Goal: Task Accomplishment & Management: Use online tool/utility

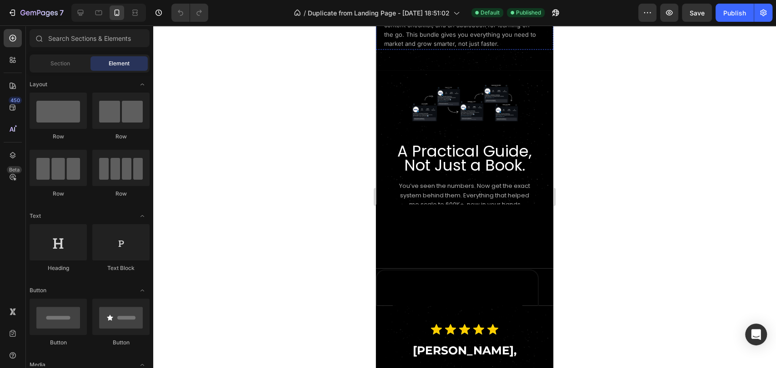
scroll to position [1262, 0]
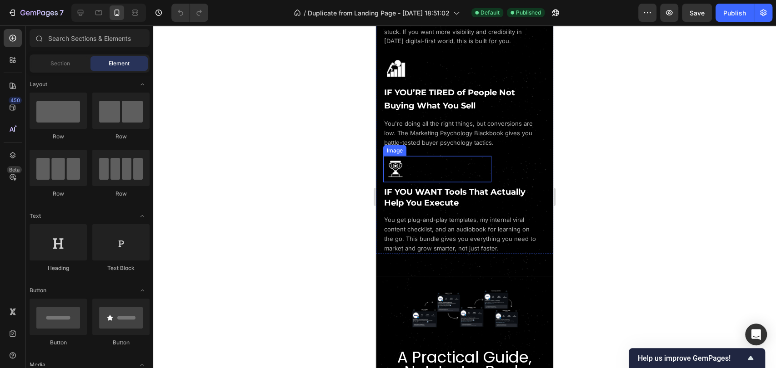
click at [408, 183] on img at bounding box center [437, 169] width 108 height 27
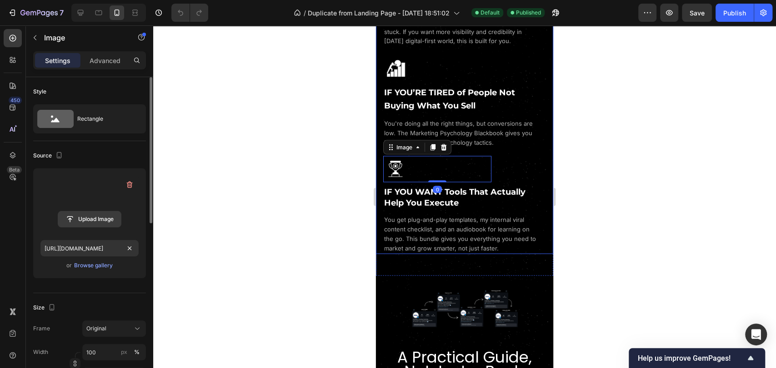
click at [95, 217] on input "file" at bounding box center [89, 219] width 63 height 15
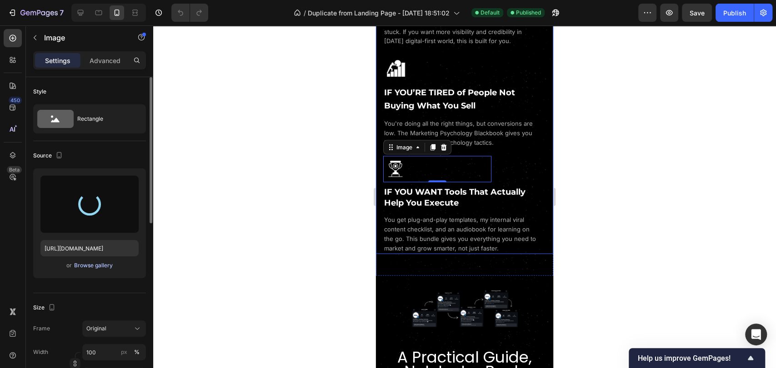
click at [102, 267] on div "Browse gallery" at bounding box center [93, 266] width 39 height 8
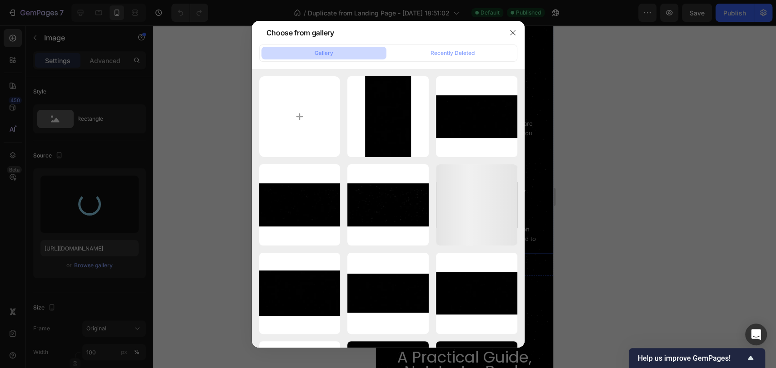
type input "[URL][DOMAIN_NAME]"
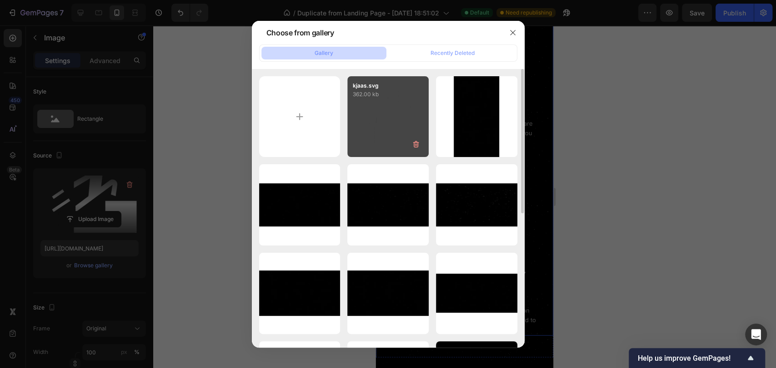
click at [386, 104] on div "kjaas.svg 362.00 kb" at bounding box center [387, 116] width 81 height 81
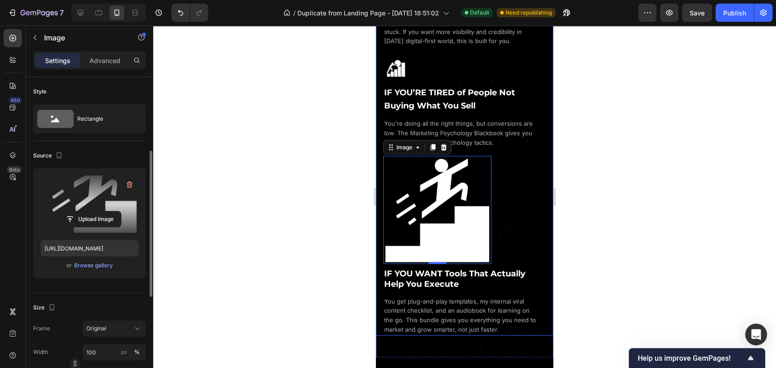
scroll to position [50, 0]
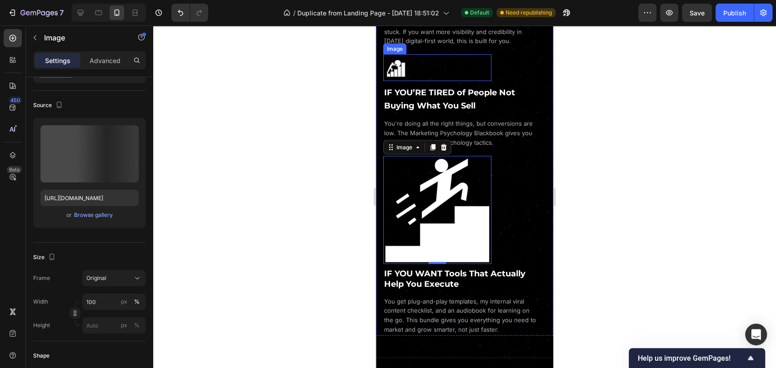
click at [404, 81] on img at bounding box center [437, 68] width 108 height 27
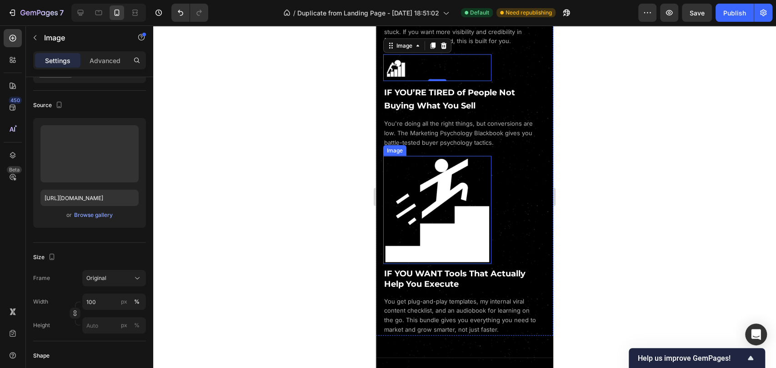
click at [413, 239] on img at bounding box center [437, 210] width 108 height 108
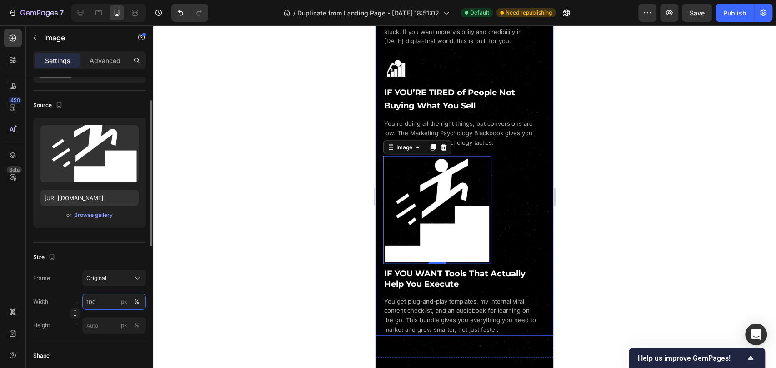
click at [106, 305] on input "100" at bounding box center [114, 302] width 64 height 16
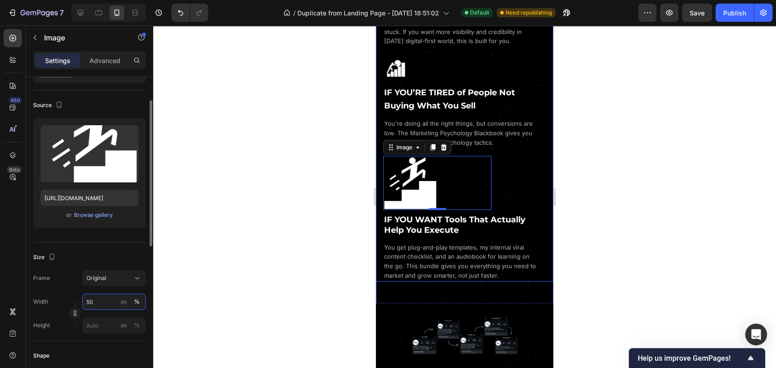
type input "5"
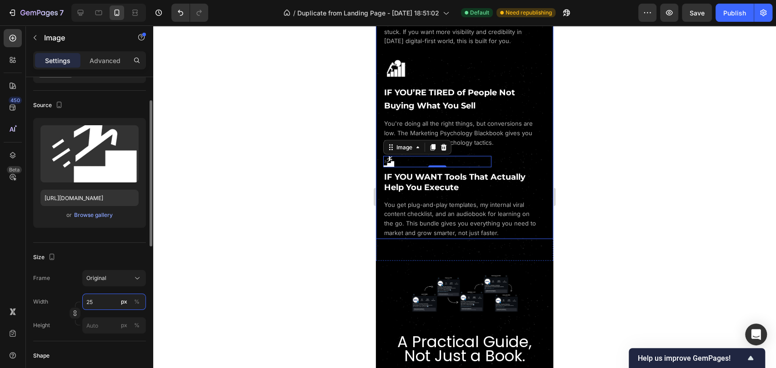
type input "2"
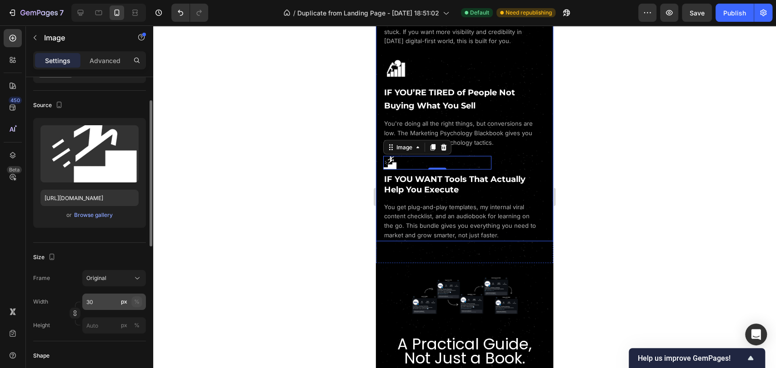
click at [136, 303] on div "%" at bounding box center [136, 302] width 5 height 8
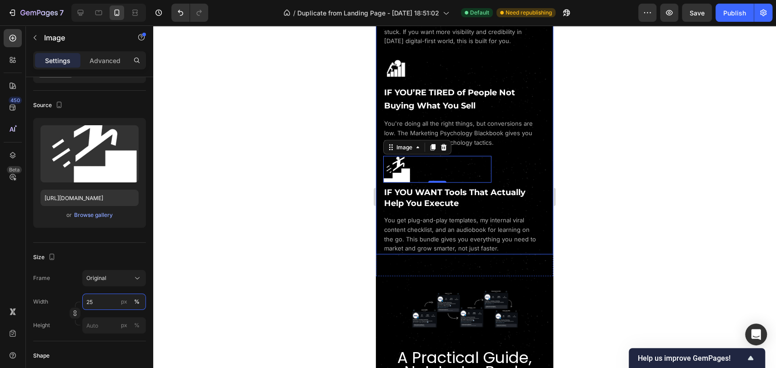
type input "25"
click at [291, 274] on div at bounding box center [464, 196] width 622 height 343
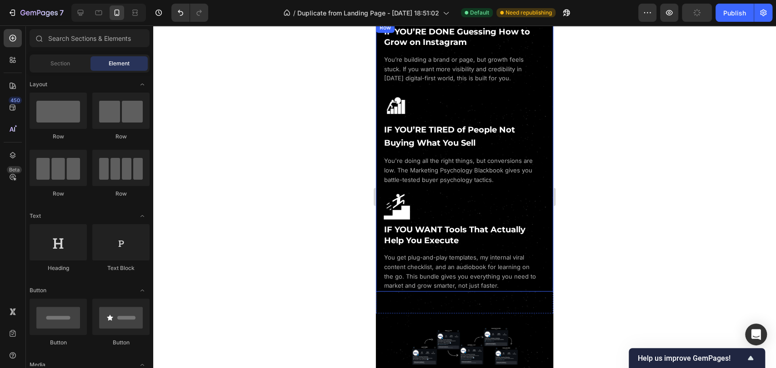
scroll to position [1211, 0]
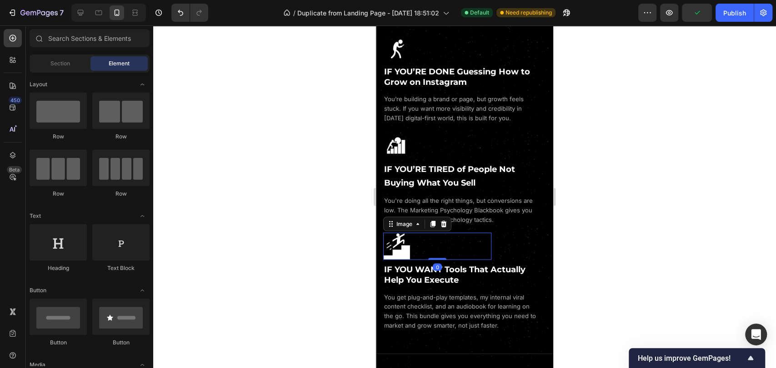
click at [440, 241] on div at bounding box center [437, 246] width 108 height 27
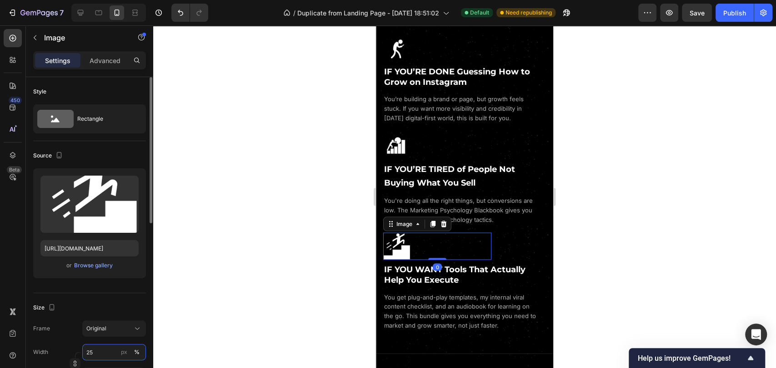
click at [100, 355] on input "25" at bounding box center [114, 352] width 64 height 16
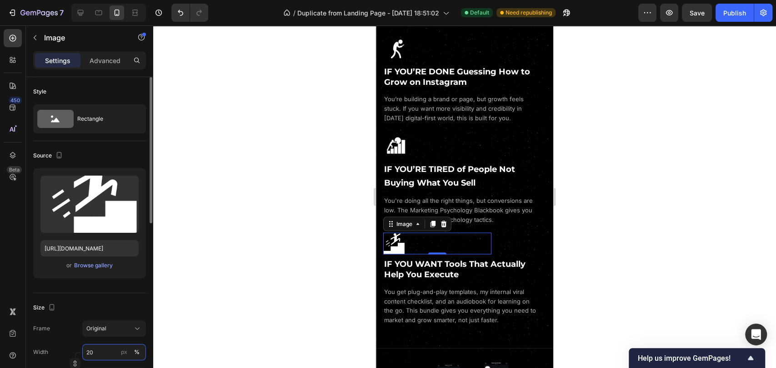
type input "20"
click at [127, 304] on div "Size" at bounding box center [89, 308] width 113 height 15
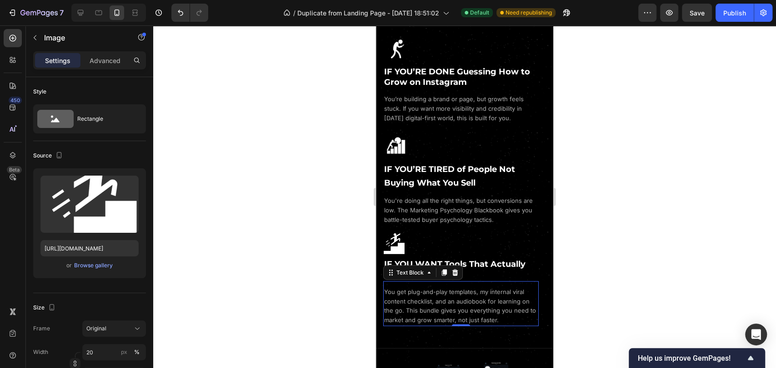
click at [473, 299] on p "You get plug-and-play templates, my internal viral content checklist, and an au…" at bounding box center [461, 307] width 154 height 38
click at [468, 237] on div at bounding box center [437, 244] width 108 height 22
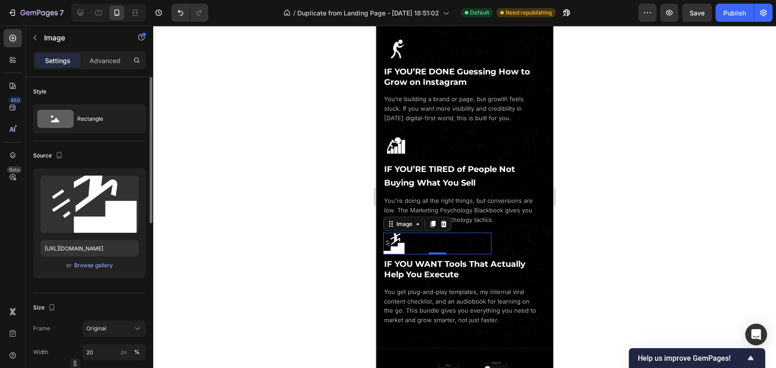
click at [104, 343] on div "Frame Original Width 20 px % Height px %" at bounding box center [89, 353] width 113 height 64
click at [107, 355] on input "20" at bounding box center [114, 352] width 64 height 16
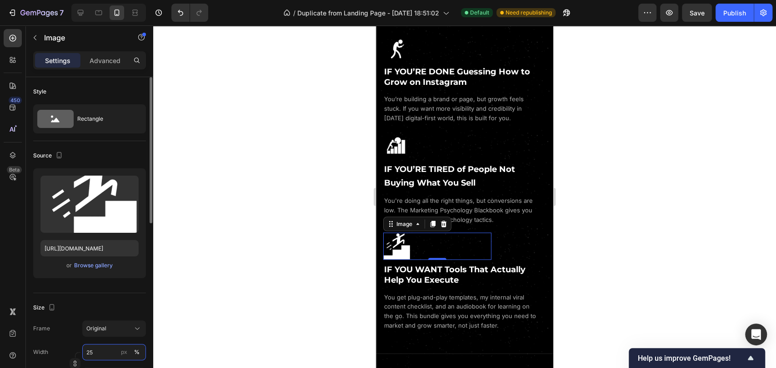
type input "25"
click at [113, 295] on div "Size Frame Original Width 25 px % Height px %" at bounding box center [89, 343] width 113 height 99
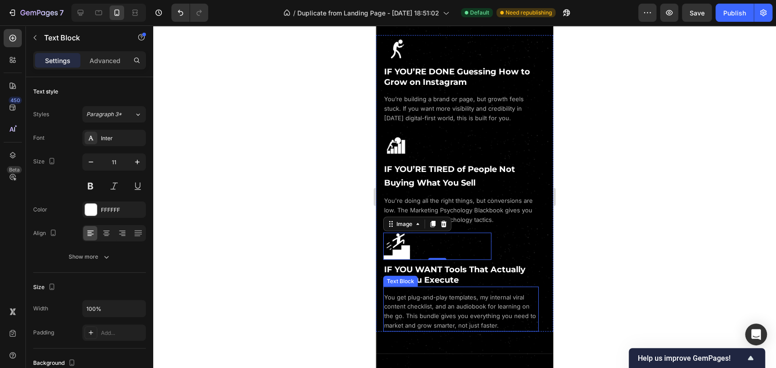
click at [480, 301] on span "You get plug-and-play templates, my internal viral content checklist, and an au…" at bounding box center [460, 311] width 152 height 35
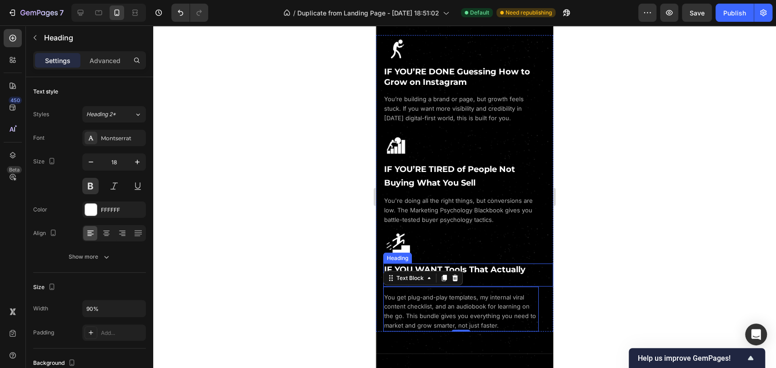
click at [481, 265] on span "IF YOU WANT Tools That Actually Help You Execute" at bounding box center [454, 275] width 141 height 20
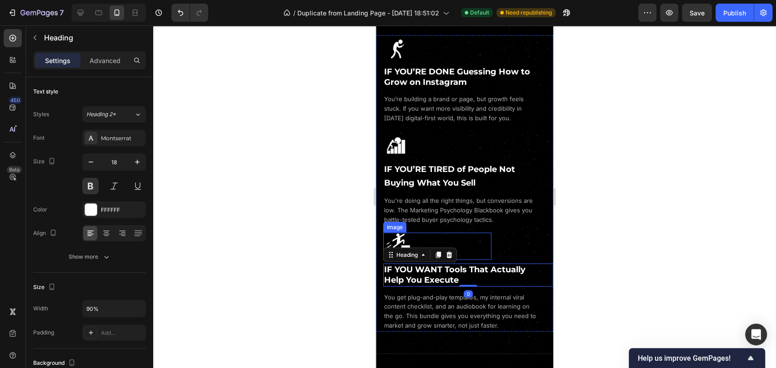
click at [467, 236] on div at bounding box center [437, 246] width 108 height 27
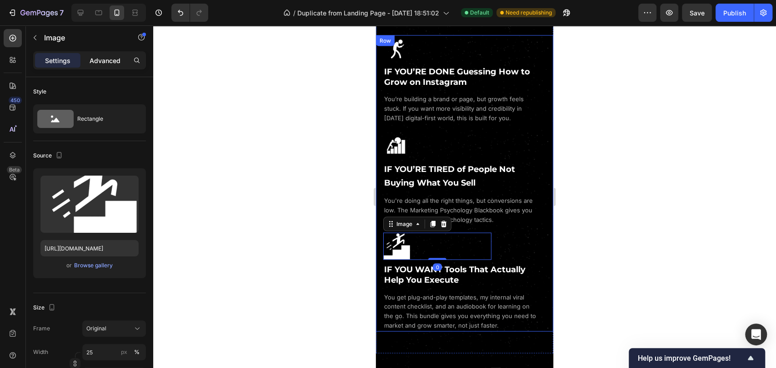
click at [110, 64] on p "Advanced" at bounding box center [105, 61] width 31 height 10
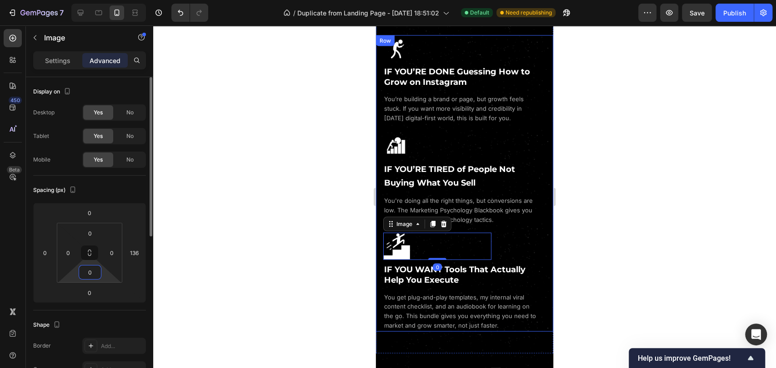
click at [94, 272] on input "0" at bounding box center [90, 273] width 18 height 14
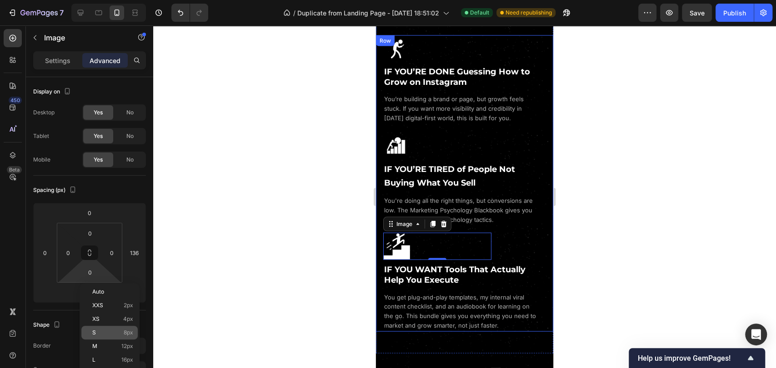
click at [118, 335] on p "S 8px" at bounding box center [112, 333] width 41 height 6
type input "8"
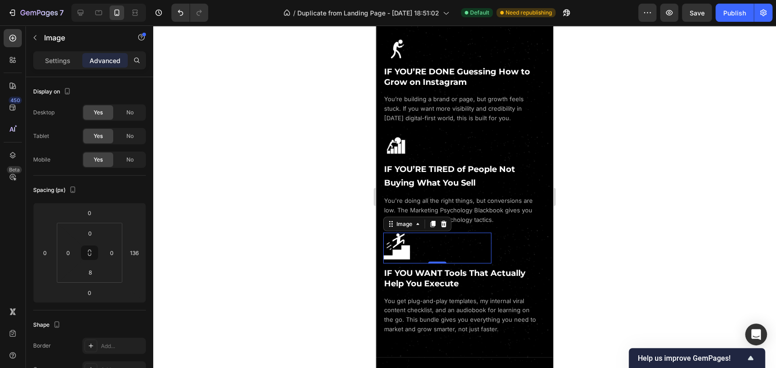
click at [309, 271] on div at bounding box center [464, 196] width 622 height 343
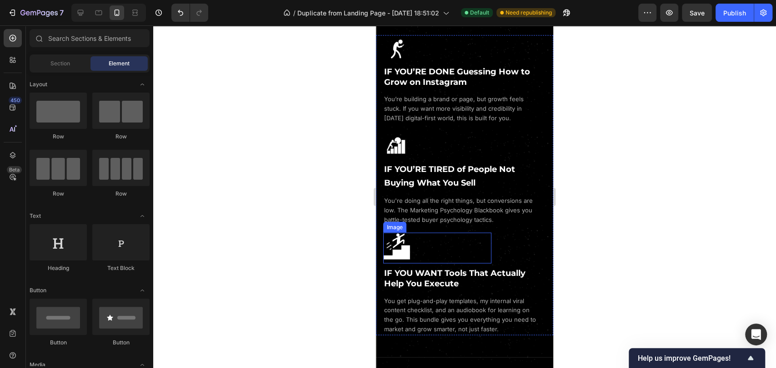
click at [437, 244] on div at bounding box center [437, 246] width 108 height 27
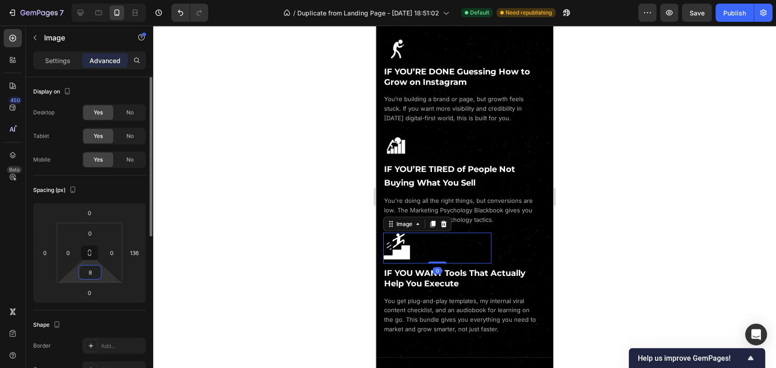
click at [96, 275] on input "8" at bounding box center [90, 273] width 18 height 14
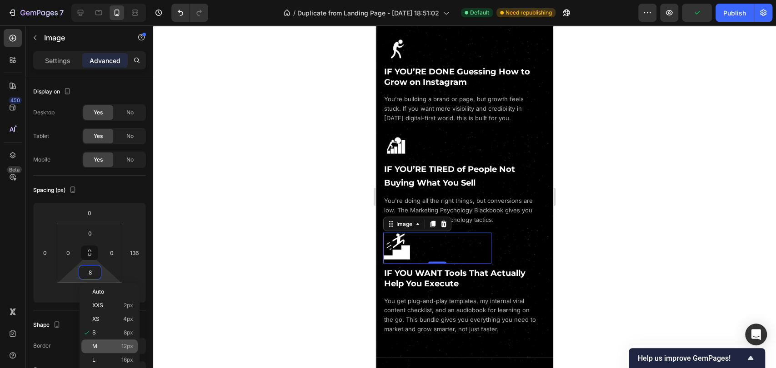
click at [115, 345] on p "M 12px" at bounding box center [112, 347] width 41 height 6
type input "12"
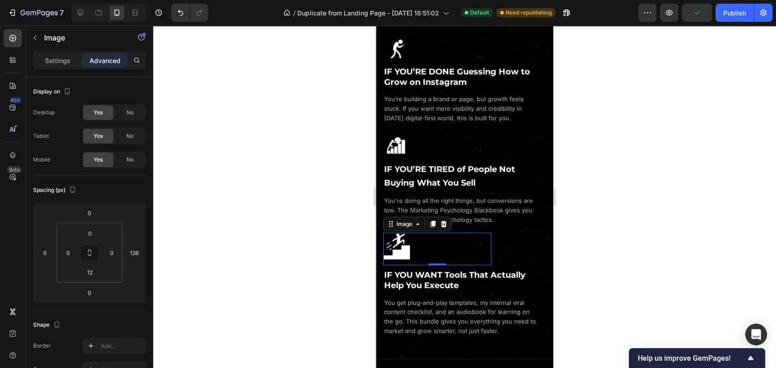
click at [258, 288] on div at bounding box center [464, 196] width 622 height 343
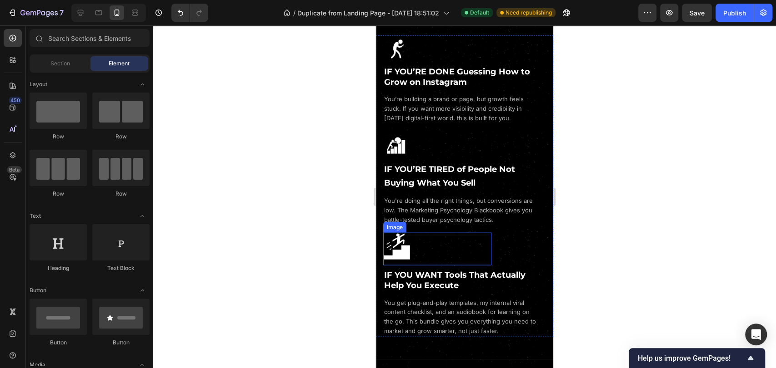
click at [443, 244] on div at bounding box center [437, 246] width 108 height 27
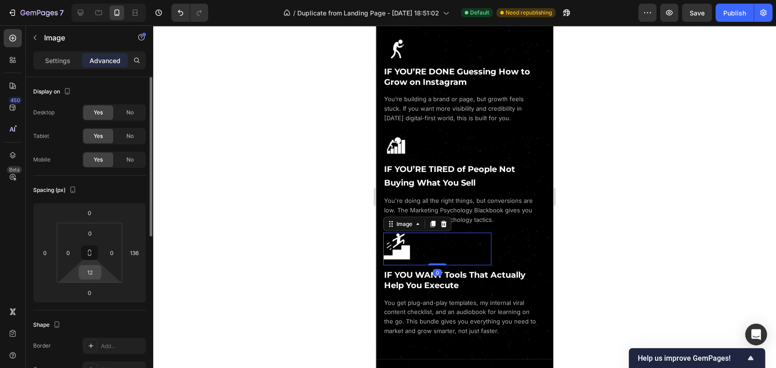
click at [93, 269] on input "12" at bounding box center [90, 273] width 18 height 14
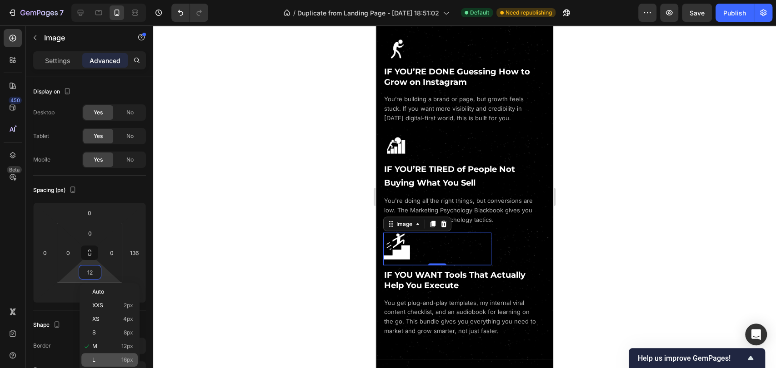
click at [122, 355] on div "L 16px" at bounding box center [109, 361] width 56 height 14
type input "16"
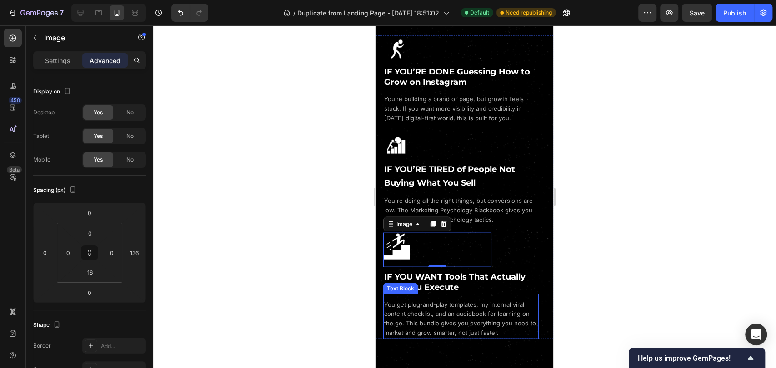
click at [499, 315] on span "You get plug-and-play templates, my internal viral content checklist, and an au…" at bounding box center [460, 318] width 152 height 35
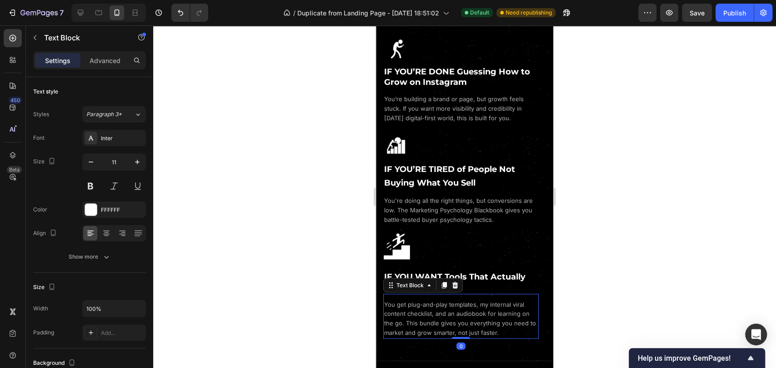
click at [659, 297] on div at bounding box center [464, 196] width 622 height 343
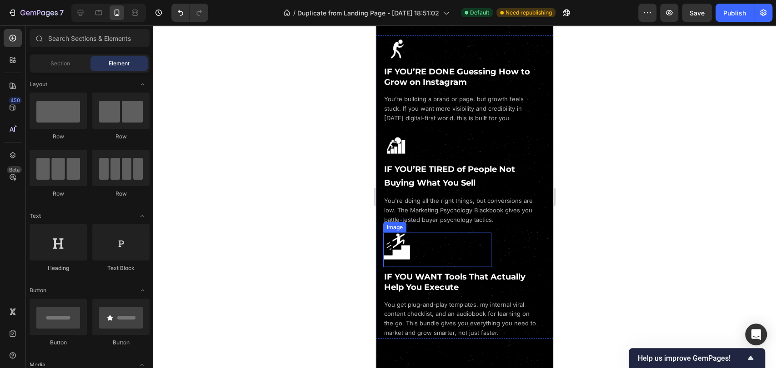
click at [423, 244] on div at bounding box center [437, 246] width 108 height 27
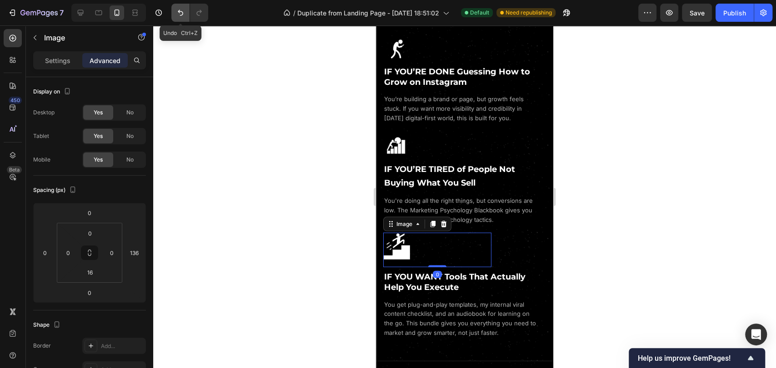
click at [180, 14] on icon "Undo/Redo" at bounding box center [180, 12] width 9 height 9
type input "12"
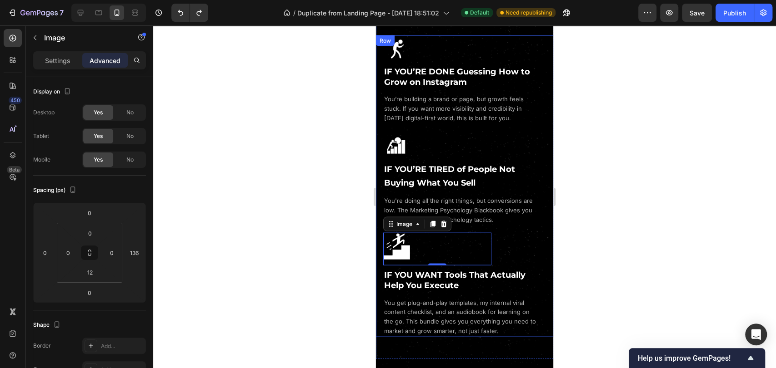
click at [504, 233] on div "Image 0 IF YOU WANT Tools That Actually Help You Execute Heading You get plug-a…" at bounding box center [468, 285] width 170 height 105
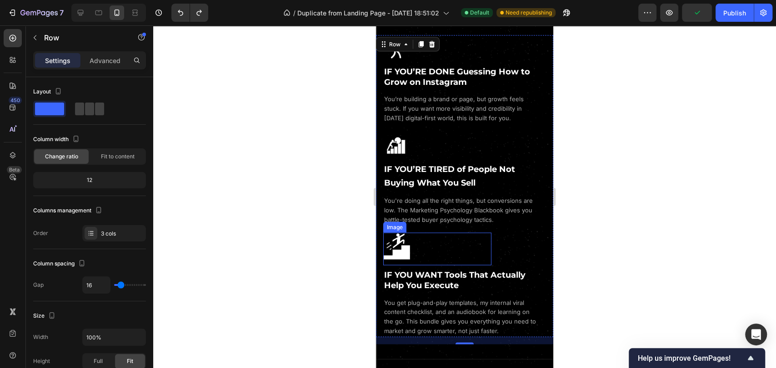
click at [429, 239] on div at bounding box center [437, 246] width 108 height 27
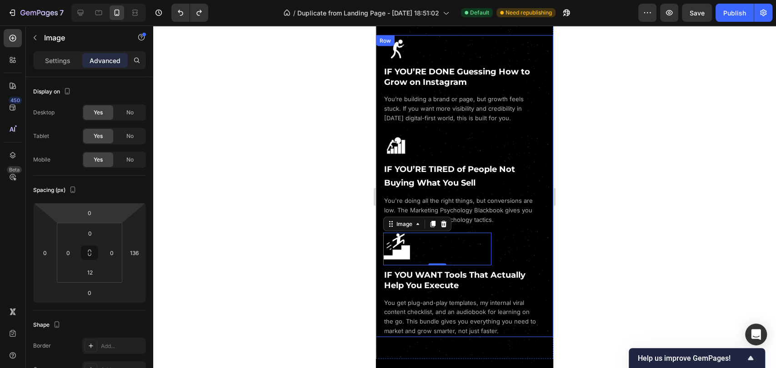
click at [106, 0] on html "7 / Duplicate from Landing Page - [DATE] 18:51:02 Default Need republishing Pre…" at bounding box center [388, 0] width 776 height 0
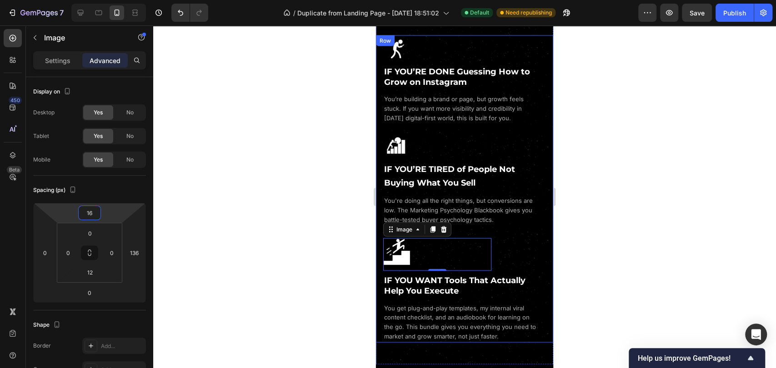
type input "18"
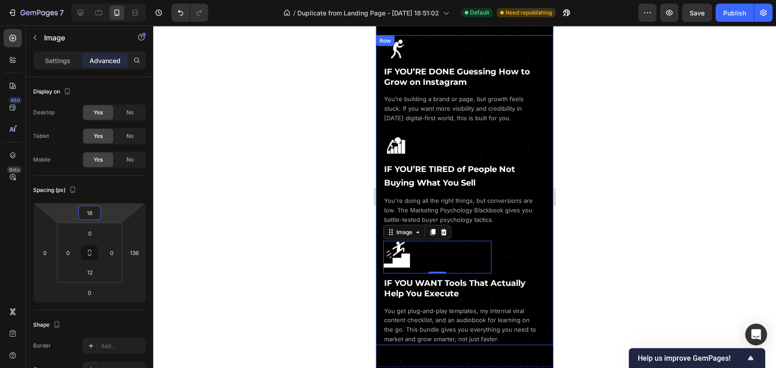
click at [107, 0] on html "7 / Duplicate from Landing Page - [DATE] 18:51:02 Default Need republishing Pre…" at bounding box center [388, 0] width 776 height 0
click at [339, 229] on div at bounding box center [464, 196] width 622 height 343
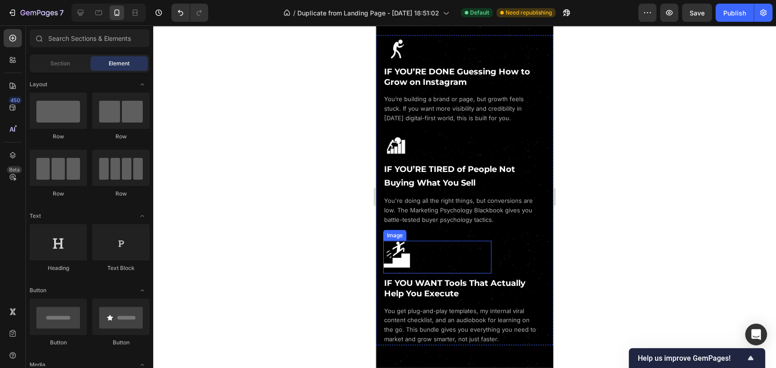
click at [443, 250] on div at bounding box center [437, 254] width 108 height 27
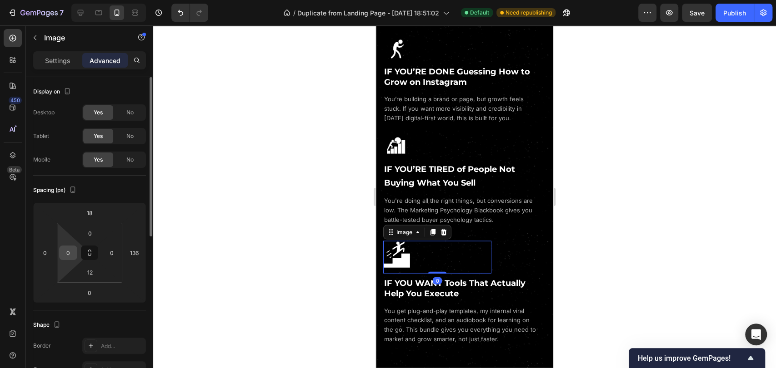
click at [71, 248] on input "0" at bounding box center [68, 253] width 14 height 14
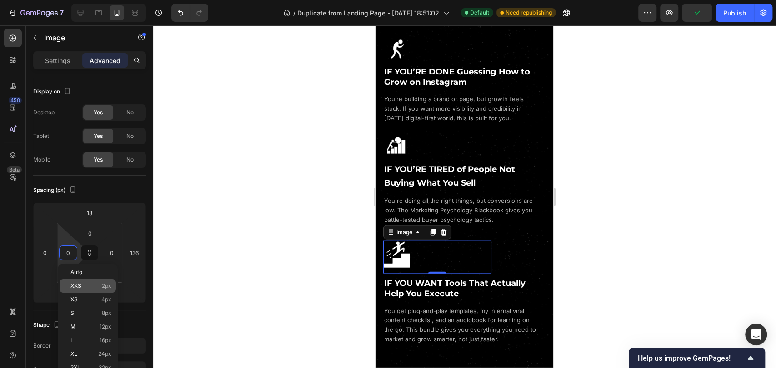
click at [87, 292] on div "XXS 2px" at bounding box center [88, 286] width 56 height 14
type input "2"
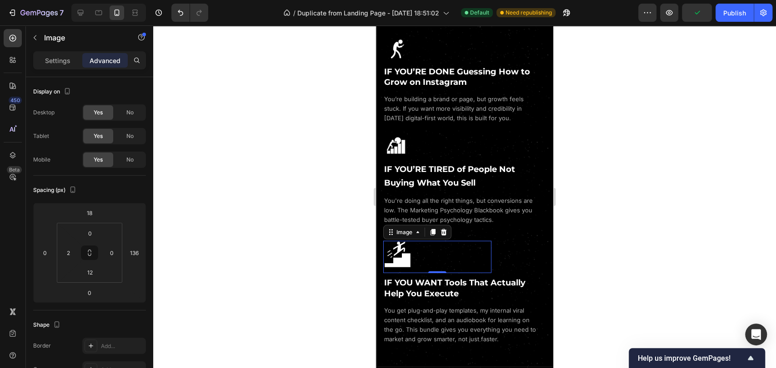
click at [318, 264] on div at bounding box center [464, 196] width 622 height 343
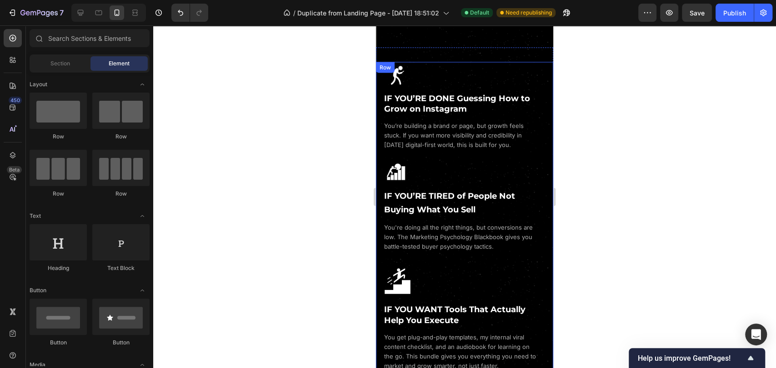
scroll to position [1161, 0]
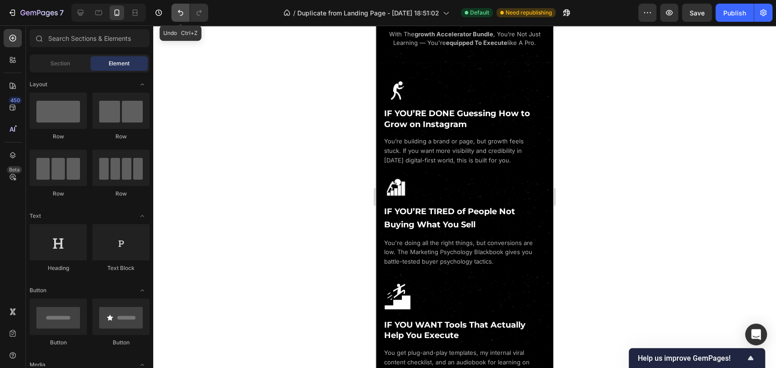
click at [182, 16] on icon "Undo/Redo" at bounding box center [180, 12] width 9 height 9
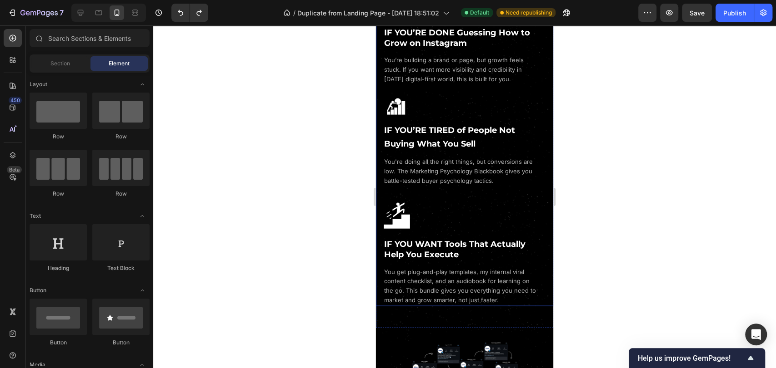
scroll to position [1262, 0]
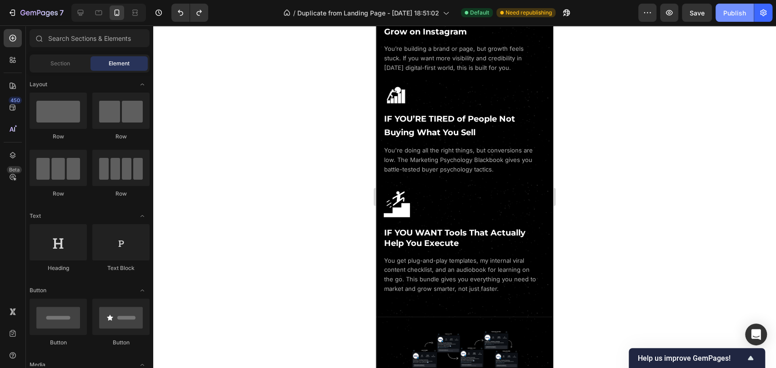
click at [737, 15] on div "Publish" at bounding box center [734, 13] width 23 height 10
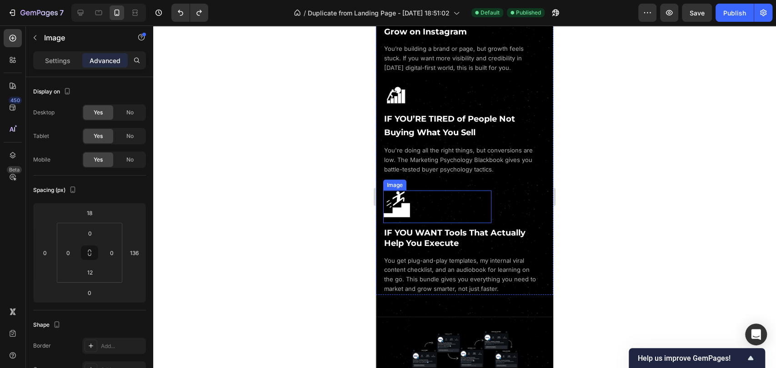
click at [412, 201] on div at bounding box center [437, 204] width 108 height 27
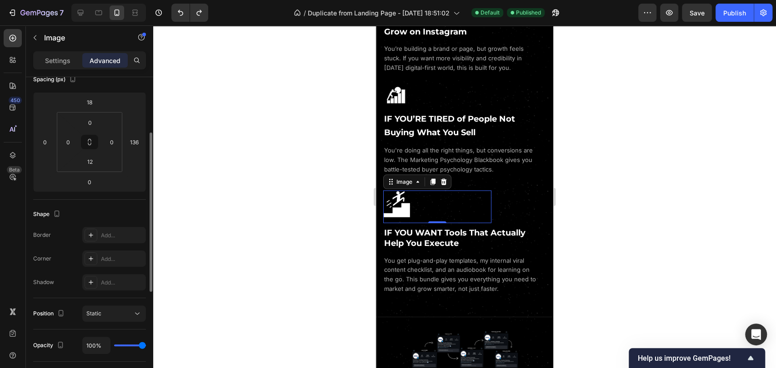
scroll to position [0, 0]
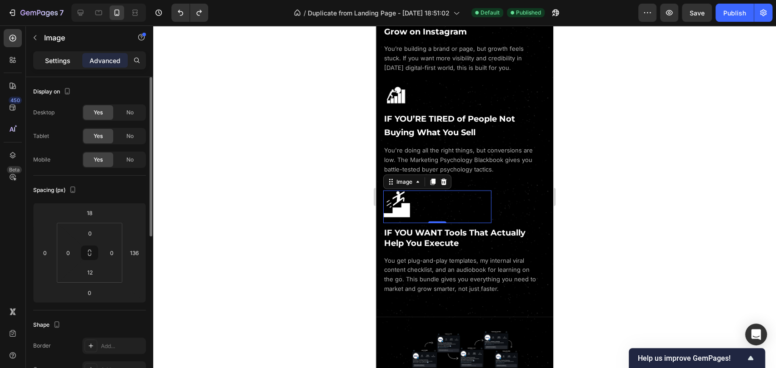
click at [59, 64] on p "Settings" at bounding box center [57, 61] width 25 height 10
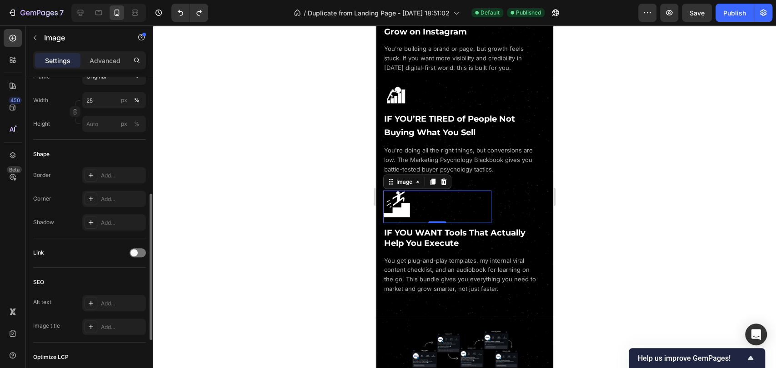
scroll to position [368, 0]
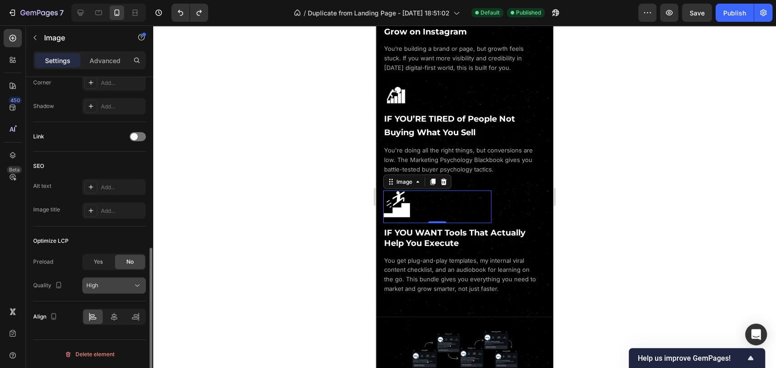
click at [101, 282] on div "High" at bounding box center [109, 286] width 46 height 8
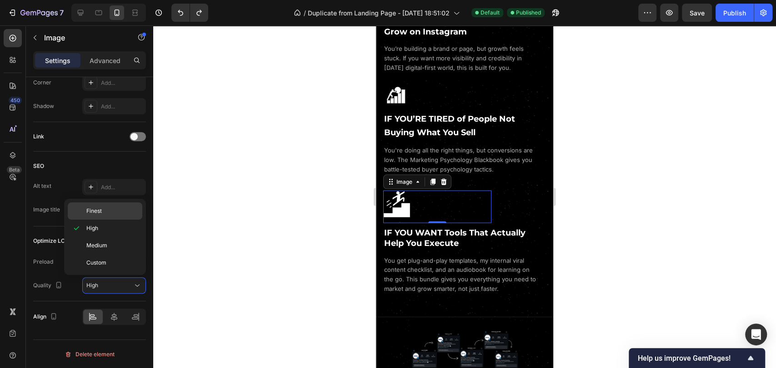
click at [96, 211] on span "Finest" at bounding box center [93, 211] width 15 height 8
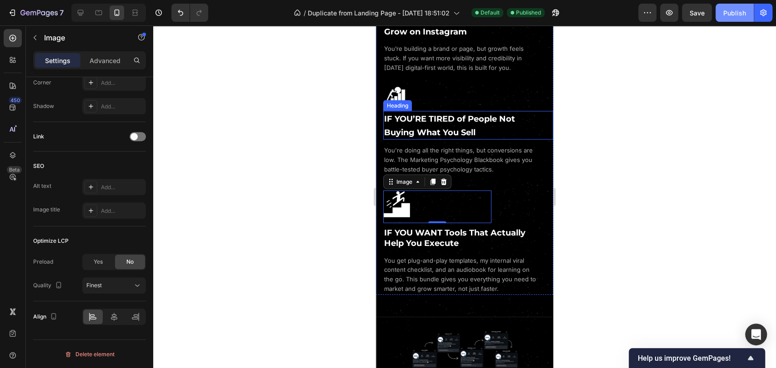
click at [722, 16] on button "Publish" at bounding box center [734, 13] width 38 height 18
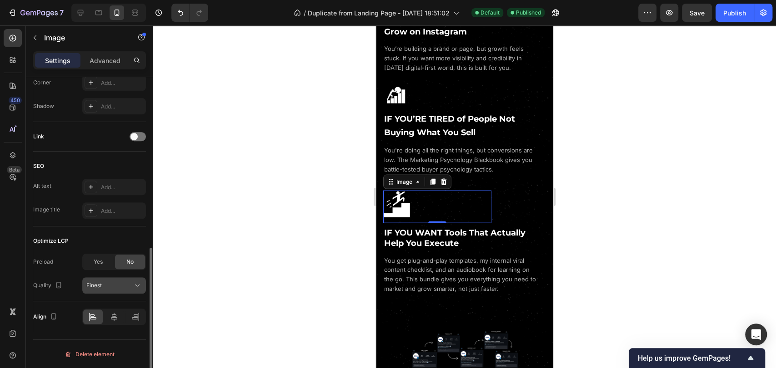
click at [125, 282] on div "Finest" at bounding box center [109, 286] width 46 height 8
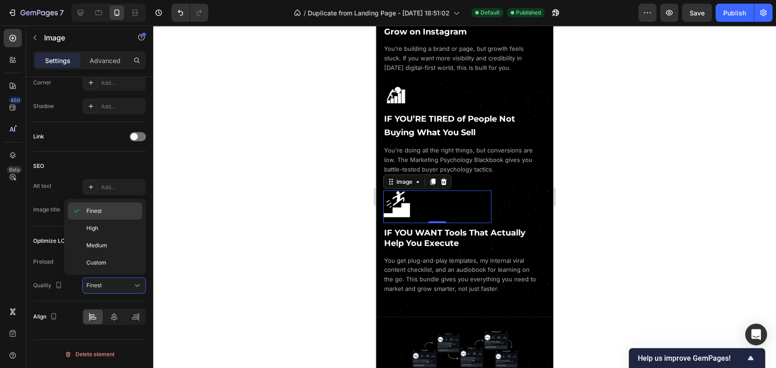
click at [100, 215] on span "Finest" at bounding box center [93, 211] width 15 height 8
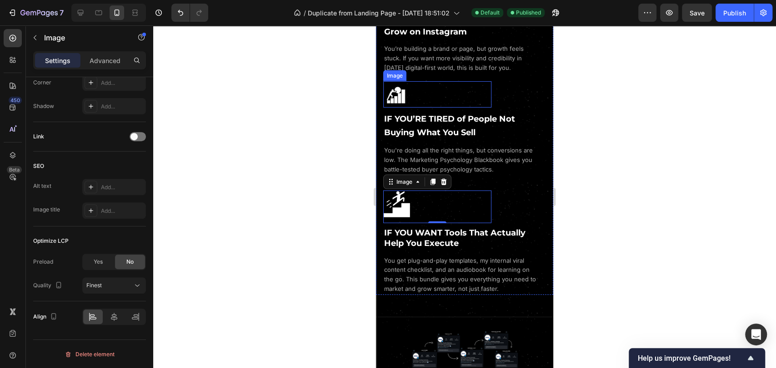
click at [410, 93] on img at bounding box center [437, 94] width 108 height 27
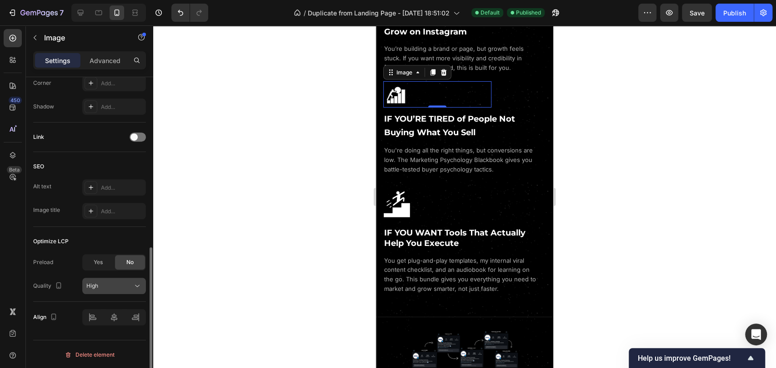
click at [97, 289] on span "High" at bounding box center [92, 286] width 12 height 8
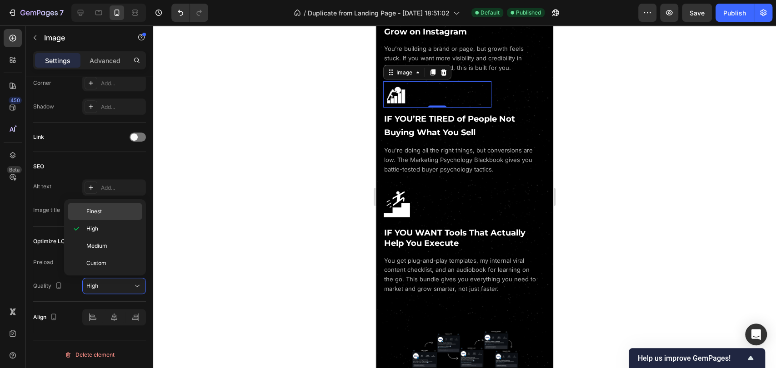
click at [95, 211] on span "Finest" at bounding box center [93, 212] width 15 height 8
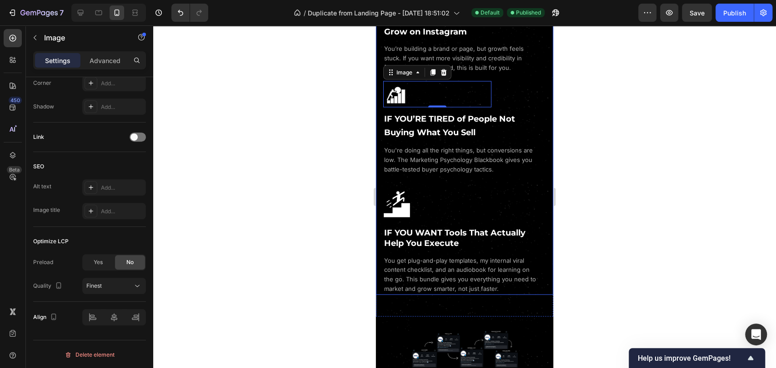
click at [513, 199] on div "Image IF YOU WANT Tools That Actually Help You Execute Heading You get plug-and…" at bounding box center [468, 239] width 170 height 113
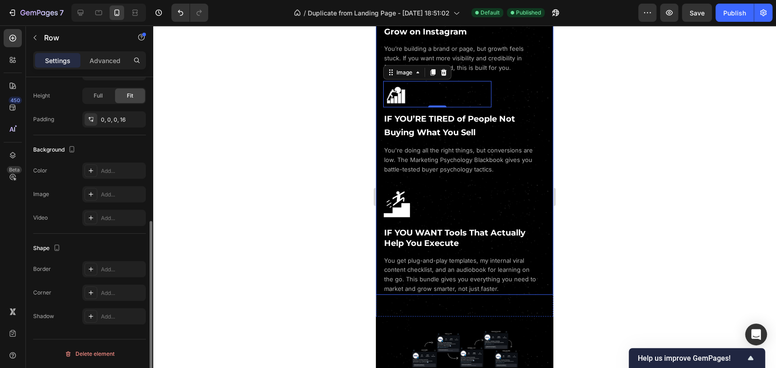
scroll to position [0, 0]
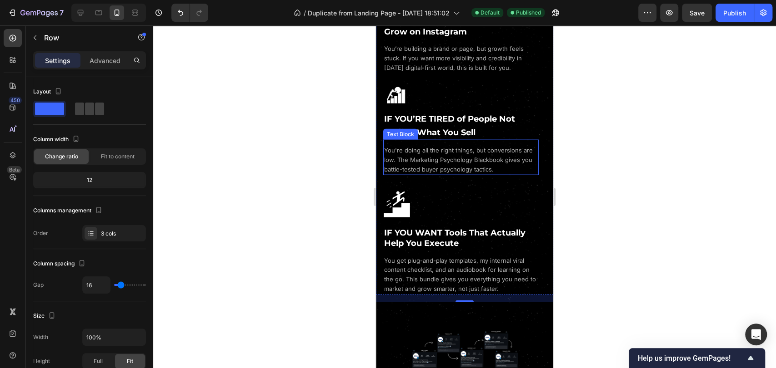
click at [435, 149] on p "You're doing all the right things, but conversions are low. The Marketing Psych…" at bounding box center [461, 160] width 154 height 28
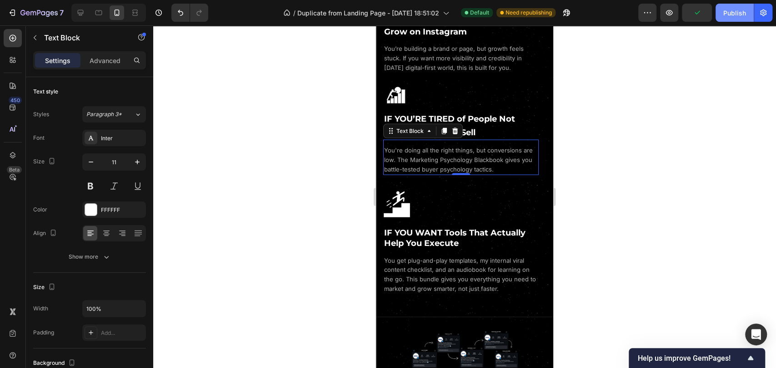
click at [731, 19] on button "Publish" at bounding box center [734, 13] width 38 height 18
click at [81, 15] on icon at bounding box center [80, 12] width 9 height 9
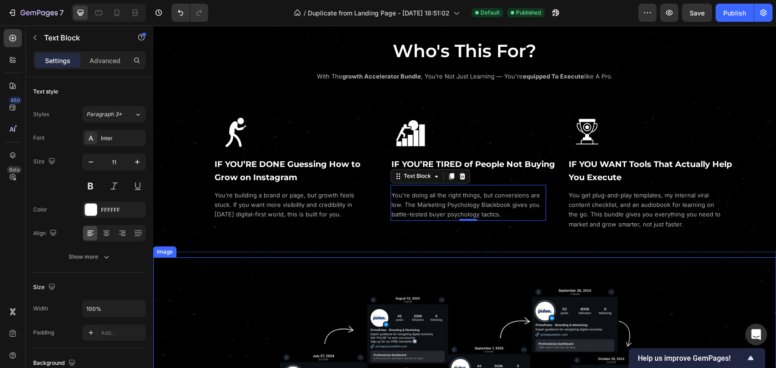
scroll to position [959, 0]
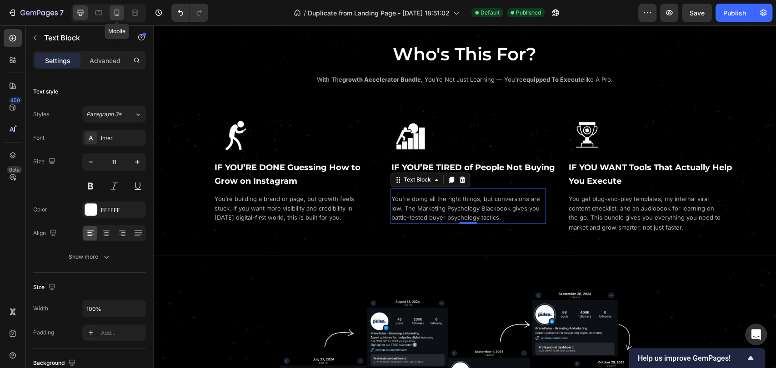
click at [113, 12] on icon at bounding box center [116, 12] width 9 height 9
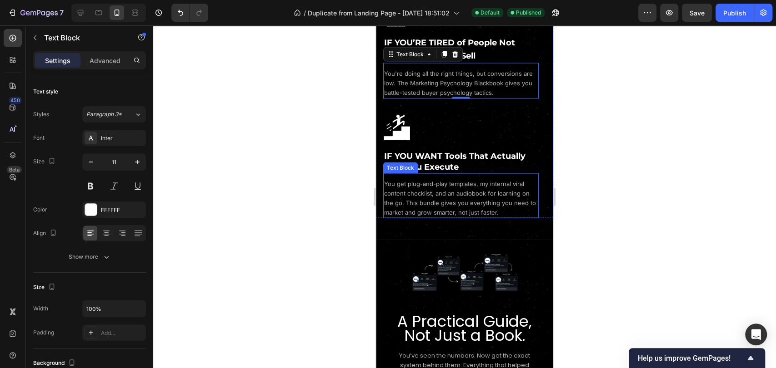
scroll to position [1181, 0]
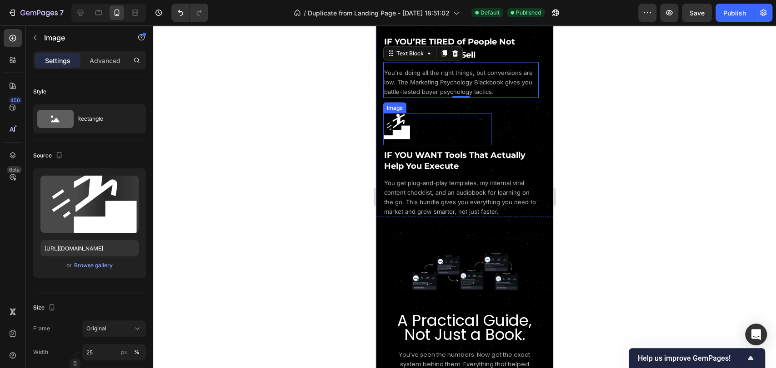
click at [422, 123] on div at bounding box center [437, 126] width 108 height 27
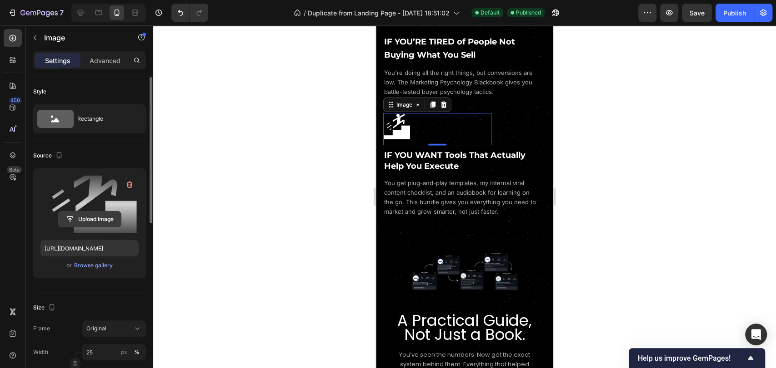
click at [95, 219] on input "file" at bounding box center [89, 219] width 63 height 15
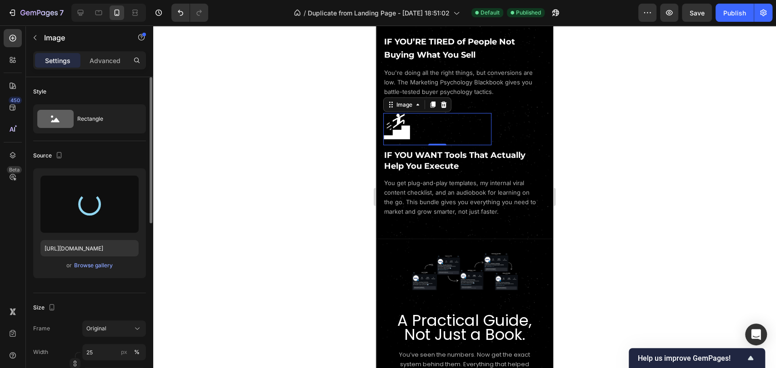
type input "[URL][DOMAIN_NAME]"
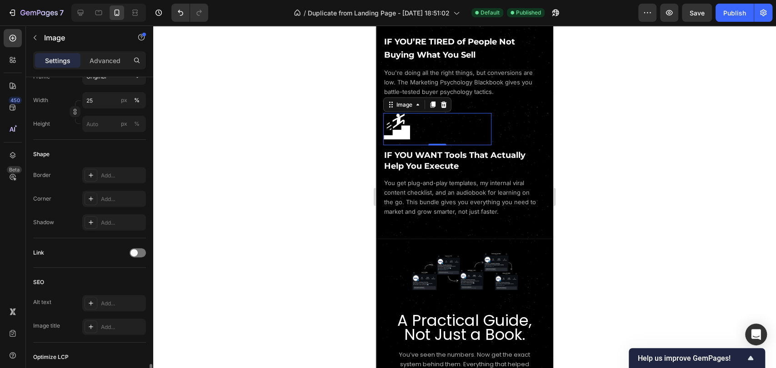
scroll to position [368, 0]
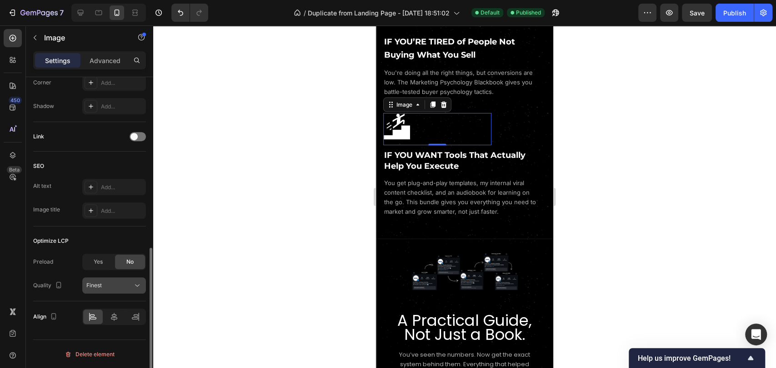
click at [91, 286] on span "Finest" at bounding box center [93, 285] width 15 height 7
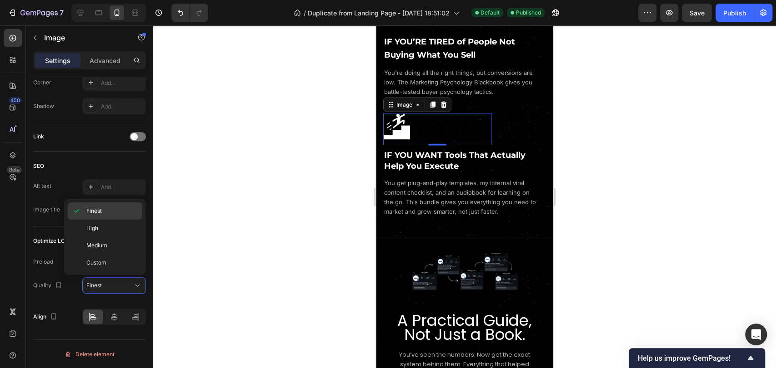
click at [101, 212] on span "Finest" at bounding box center [93, 211] width 15 height 8
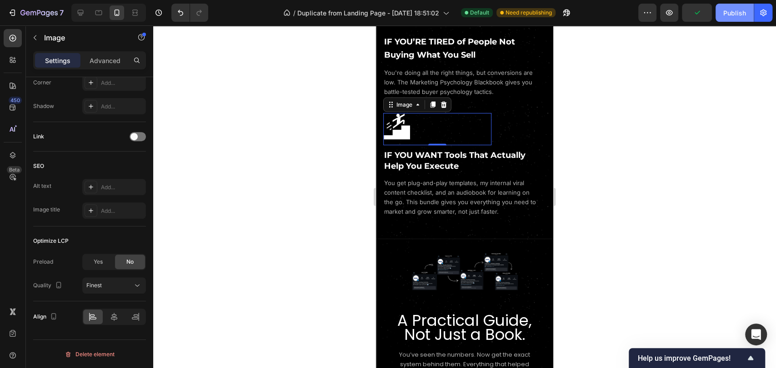
click at [737, 18] on button "Publish" at bounding box center [734, 13] width 38 height 18
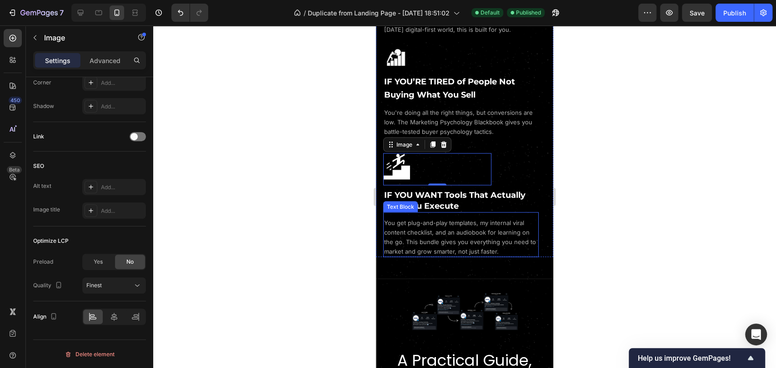
scroll to position [1030, 0]
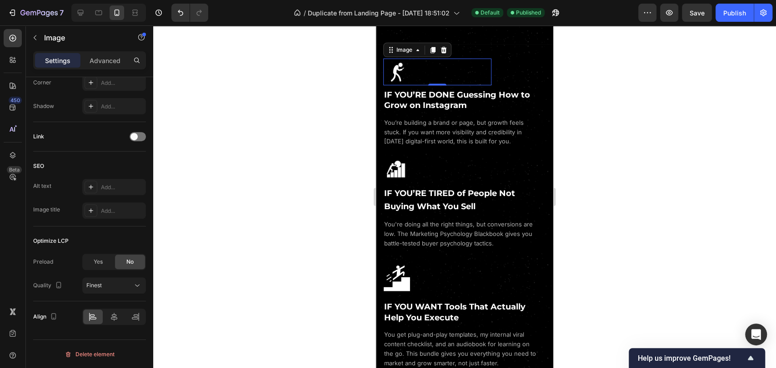
click at [413, 70] on img at bounding box center [437, 72] width 108 height 27
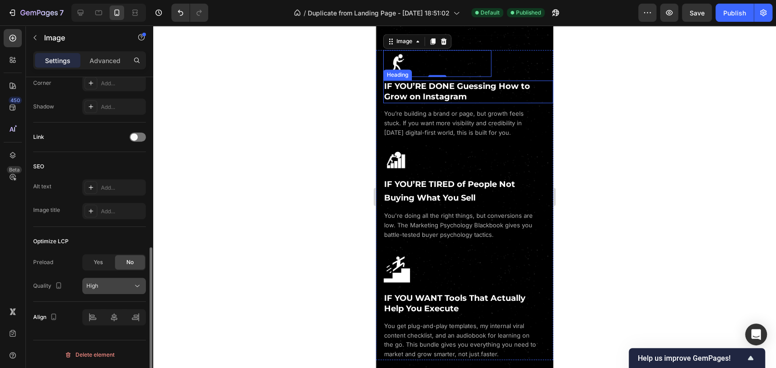
click at [99, 283] on div "High" at bounding box center [109, 286] width 46 height 8
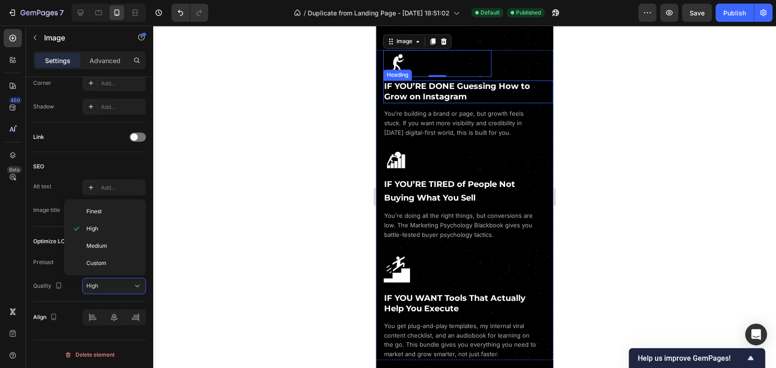
click at [99, 203] on div "Finest High Medium Custom" at bounding box center [105, 237] width 82 height 76
click at [96, 214] on span "Finest" at bounding box center [93, 212] width 15 height 8
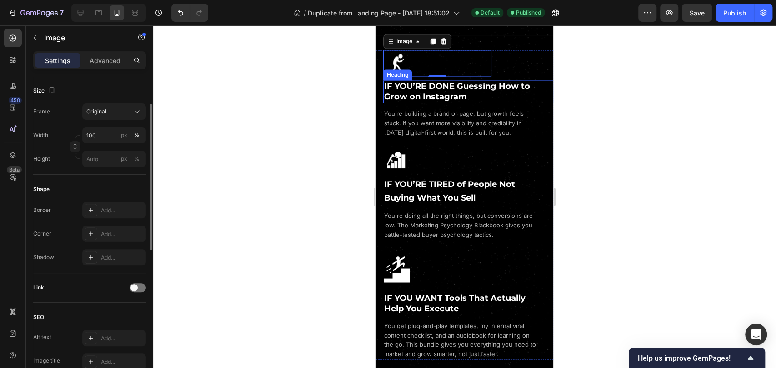
scroll to position [167, 0]
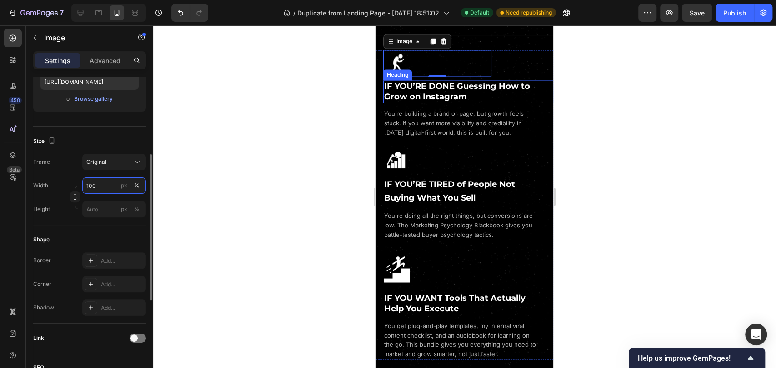
click at [108, 184] on input "100" at bounding box center [114, 186] width 64 height 16
type input "120"
click at [127, 144] on div "Size" at bounding box center [89, 141] width 113 height 15
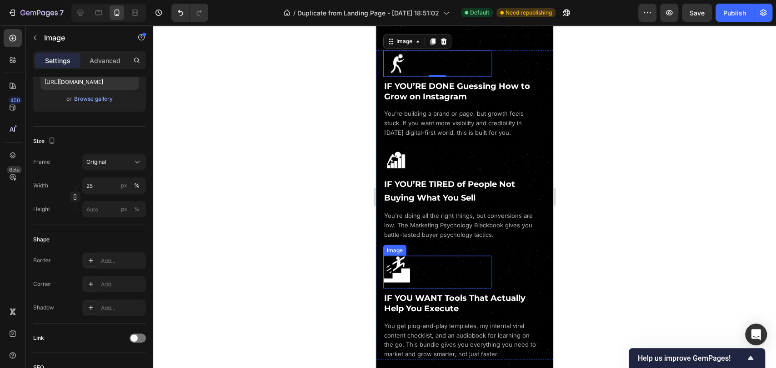
click at [429, 269] on div at bounding box center [437, 269] width 108 height 27
click at [421, 72] on img at bounding box center [437, 63] width 108 height 27
click at [94, 189] on input "120" at bounding box center [114, 186] width 64 height 16
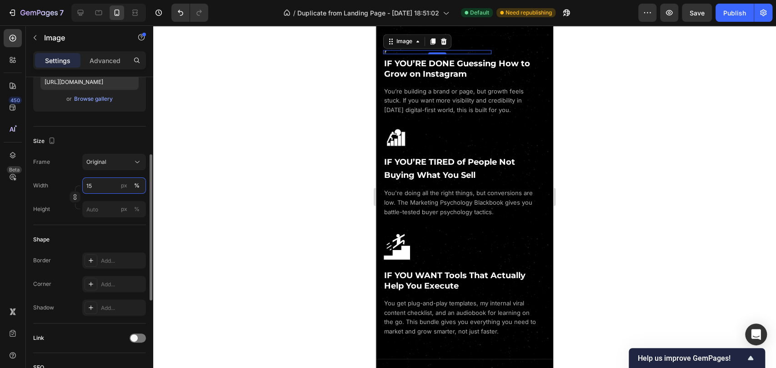
type input "1"
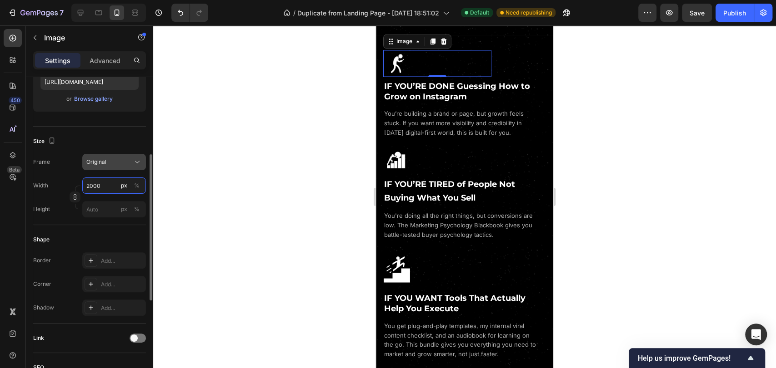
type input "2000"
click at [107, 164] on div "Original" at bounding box center [108, 162] width 45 height 8
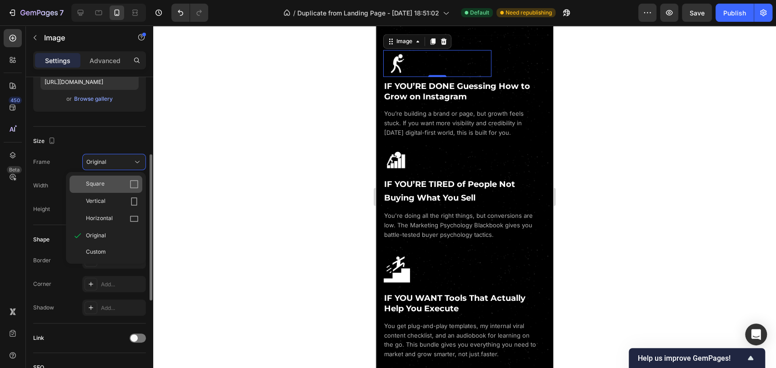
click at [115, 182] on div "Square" at bounding box center [112, 184] width 53 height 9
type input "2000"
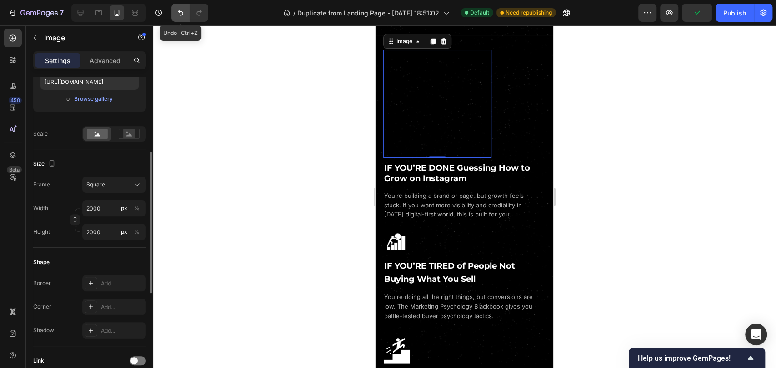
click at [178, 13] on icon "Undo/Redo" at bounding box center [180, 12] width 9 height 9
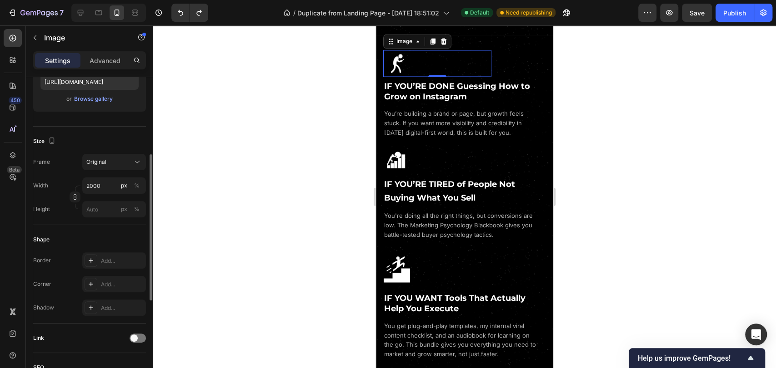
click at [85, 144] on div "Size" at bounding box center [89, 141] width 113 height 15
click at [443, 198] on span "IF YOU’RE TIRED of People Not Buying What You Sell" at bounding box center [449, 190] width 131 height 23
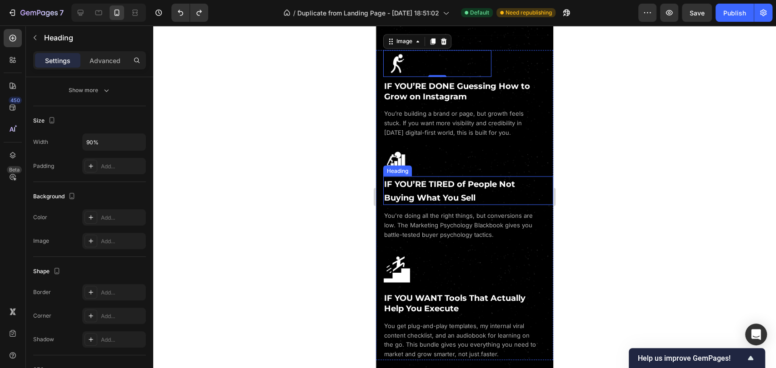
scroll to position [0, 0]
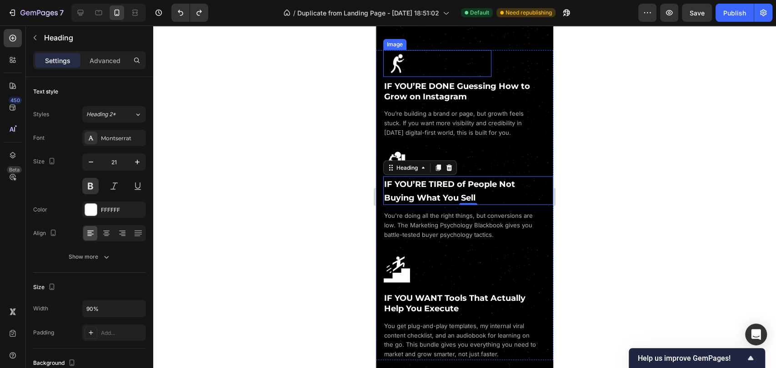
click at [417, 71] on img at bounding box center [437, 63] width 108 height 27
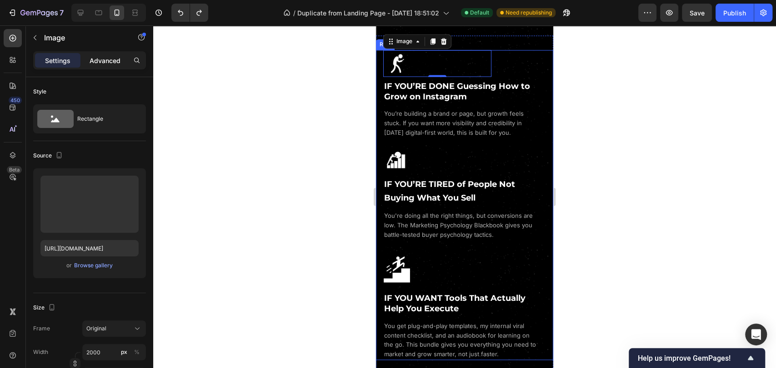
click at [100, 63] on p "Advanced" at bounding box center [105, 61] width 31 height 10
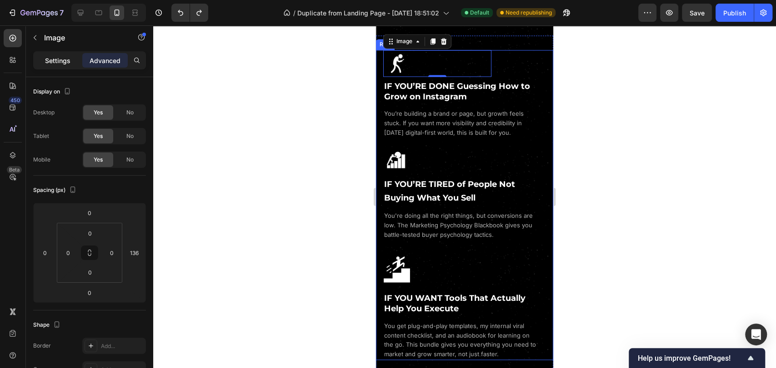
click at [68, 60] on p "Settings" at bounding box center [57, 61] width 25 height 10
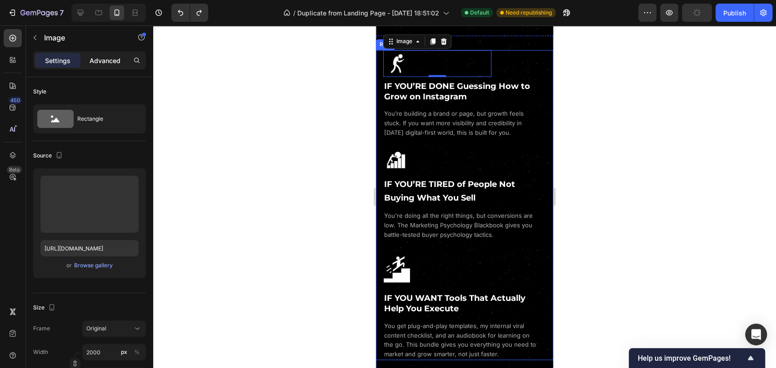
click at [96, 59] on p "Advanced" at bounding box center [105, 61] width 31 height 10
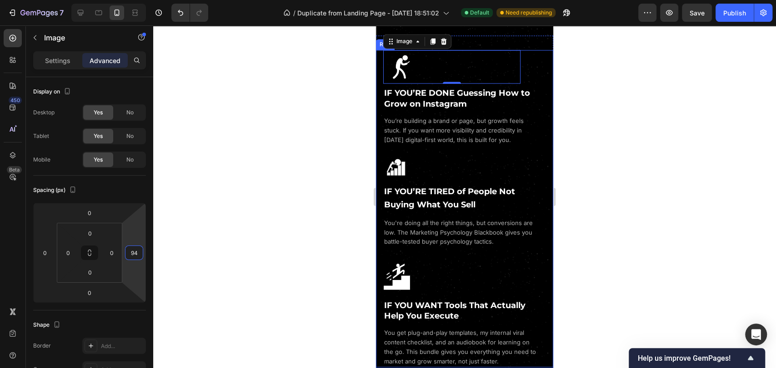
type input "96"
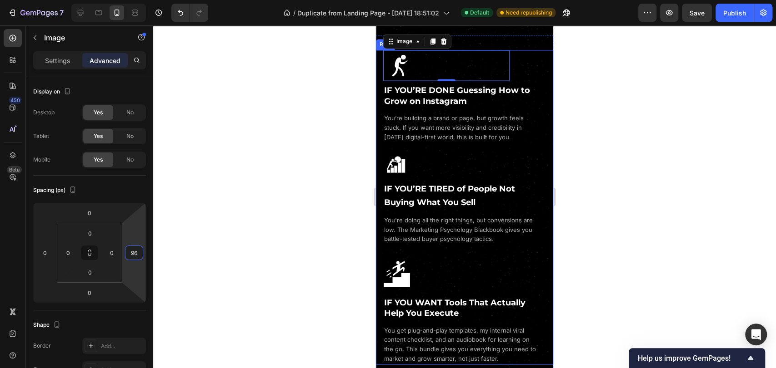
drag, startPoint x: 140, startPoint y: 238, endPoint x: 142, endPoint y: 248, distance: 10.3
click at [142, 0] on html "7 / Duplicate from Landing Page - [DATE] 18:51:02 Default Need republishing Pre…" at bounding box center [388, 0] width 776 height 0
click at [532, 281] on div "Image IF YOU WANT Tools That Actually Help You Execute Heading You get plug-and…" at bounding box center [468, 308] width 170 height 113
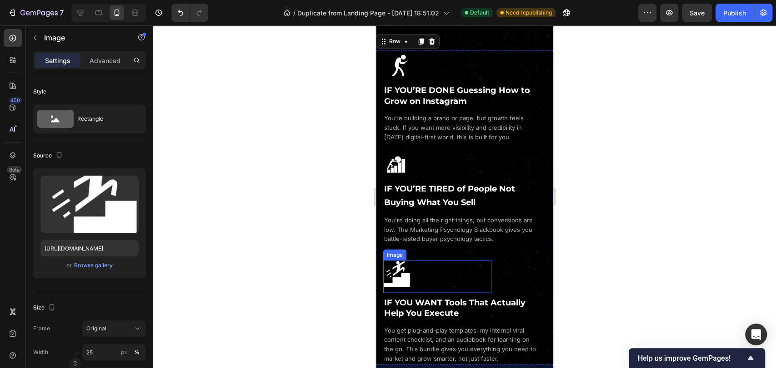
click at [442, 280] on div at bounding box center [437, 273] width 108 height 27
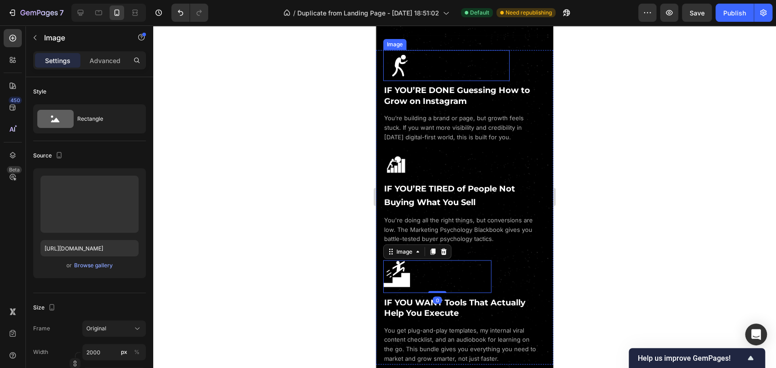
click at [419, 74] on img at bounding box center [446, 65] width 126 height 31
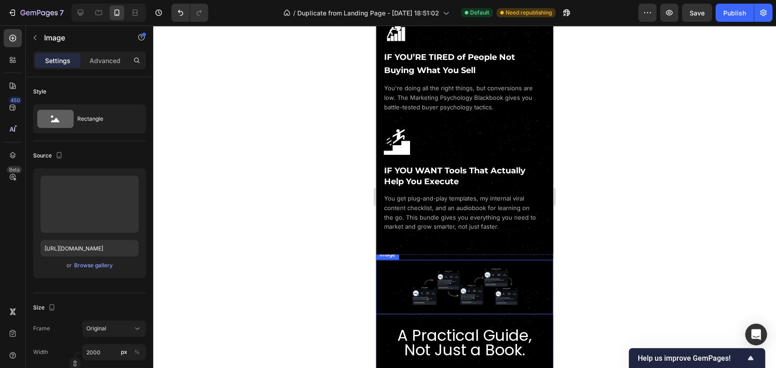
scroll to position [1181, 0]
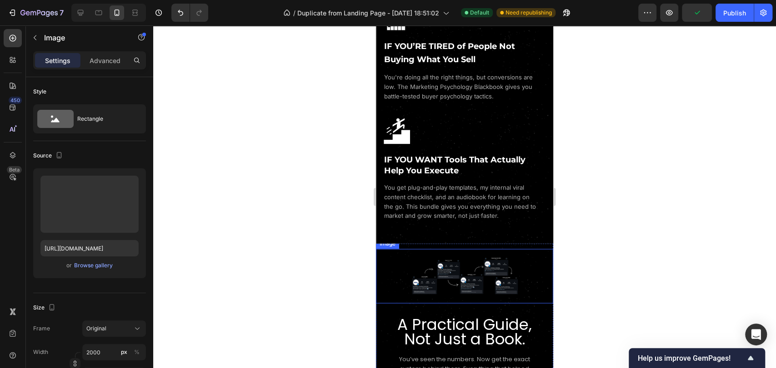
click at [474, 277] on img at bounding box center [464, 273] width 106 height 49
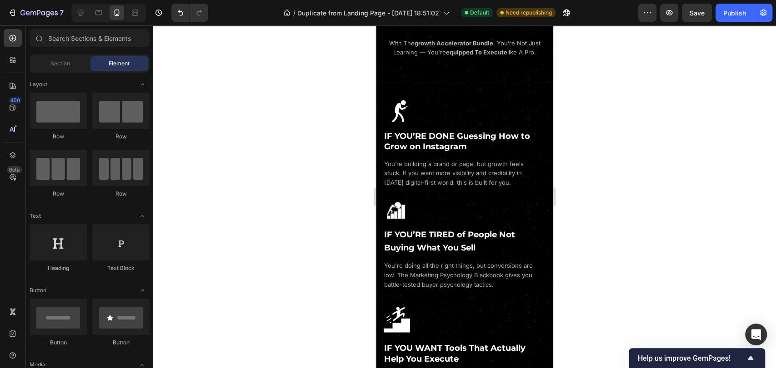
scroll to position [1014, 0]
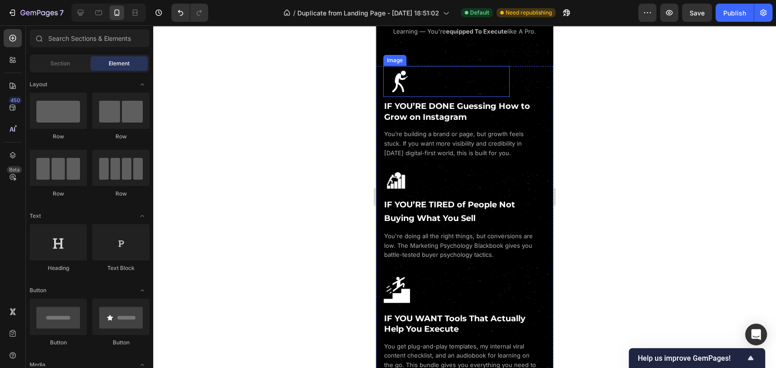
click at [412, 83] on img at bounding box center [446, 81] width 126 height 31
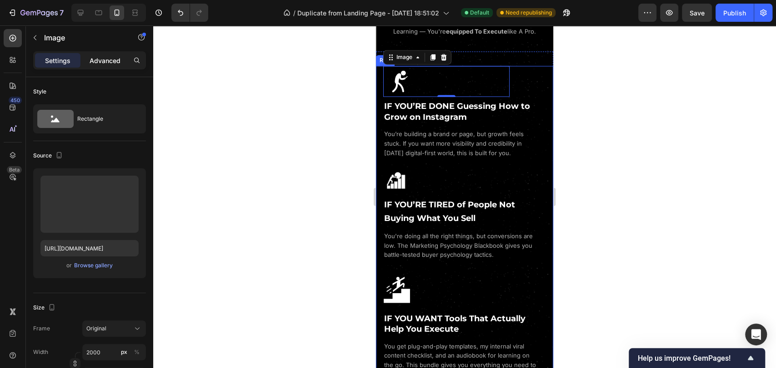
click at [102, 63] on p "Advanced" at bounding box center [105, 61] width 31 height 10
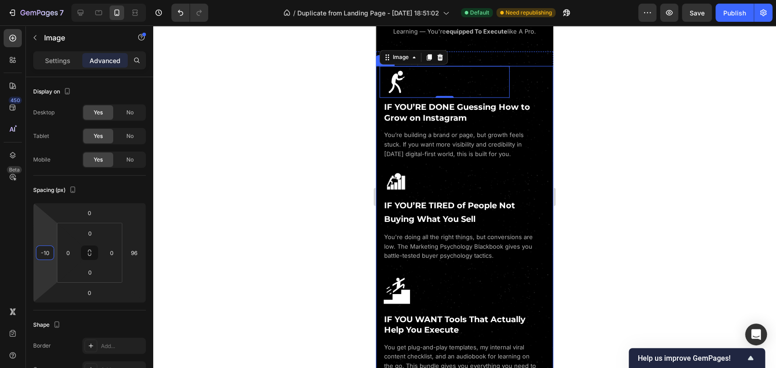
type input "-12"
drag, startPoint x: 50, startPoint y: 235, endPoint x: 134, endPoint y: 248, distance: 85.1
click at [52, 0] on html "7 / Duplicate from Landing Page - [DATE] 18:51:02 Default Need republishing Pre…" at bounding box center [388, 0] width 776 height 0
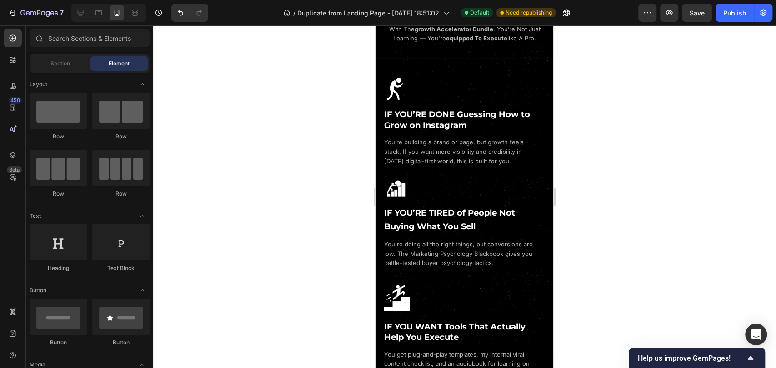
scroll to position [1025, 0]
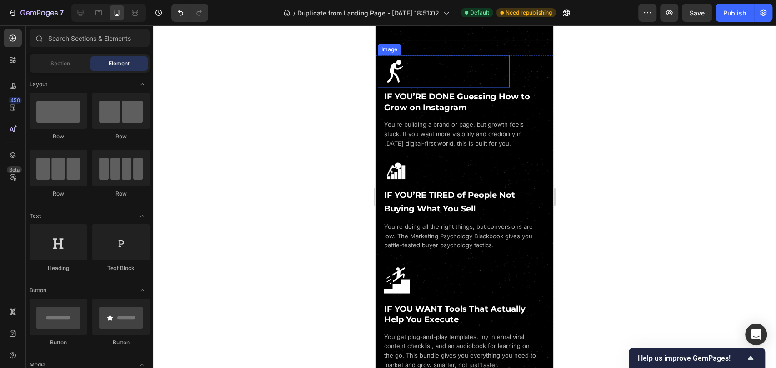
click at [426, 78] on img at bounding box center [444, 71] width 132 height 32
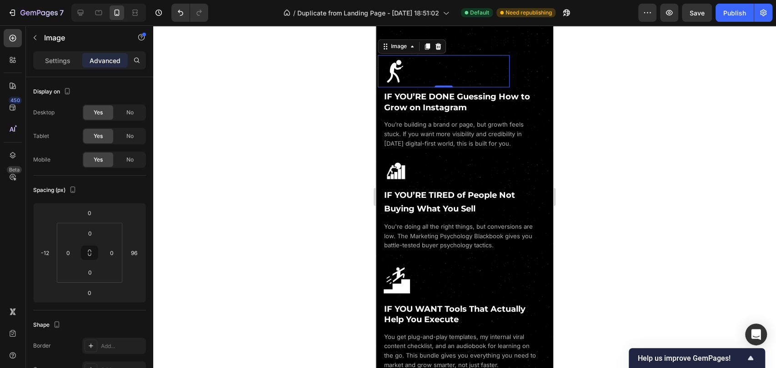
click at [51, 68] on div "Settings Advanced" at bounding box center [89, 60] width 113 height 18
click at [51, 64] on p "Settings" at bounding box center [57, 61] width 25 height 10
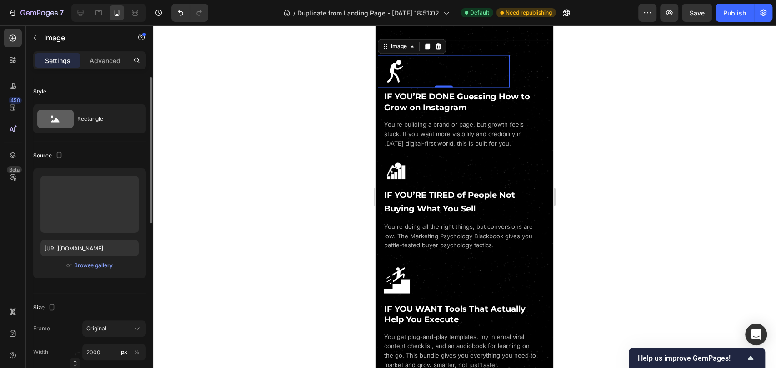
scroll to position [101, 0]
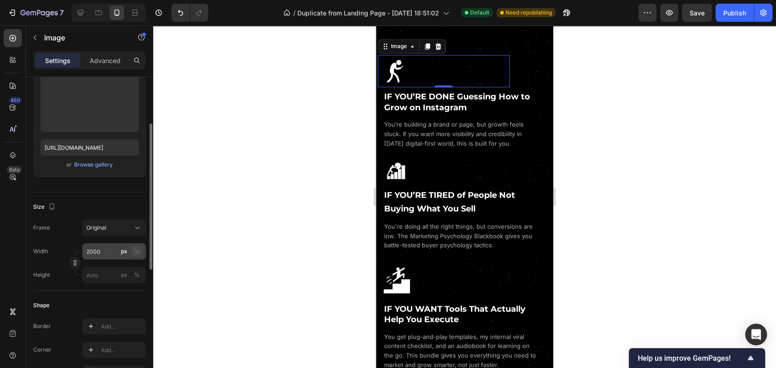
click at [135, 251] on div "%" at bounding box center [136, 252] width 5 height 8
click at [106, 252] on input "2000" at bounding box center [114, 252] width 64 height 16
click at [116, 271] on p "Full 100%" at bounding box center [112, 273] width 53 height 8
type input "100"
click at [110, 193] on div "Size Frame Original Width 100 px % Height px %" at bounding box center [89, 242] width 113 height 99
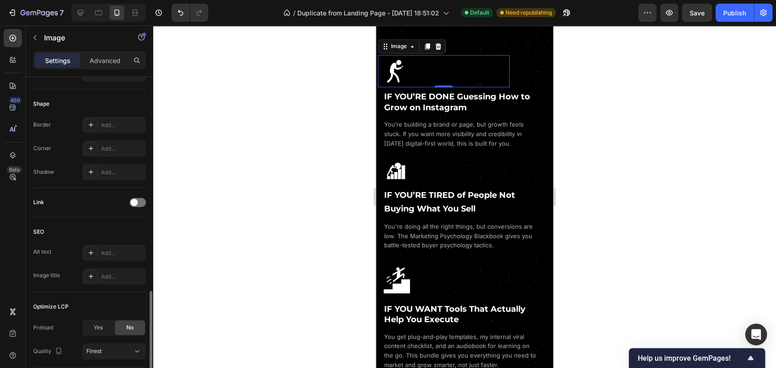
scroll to position [368, 0]
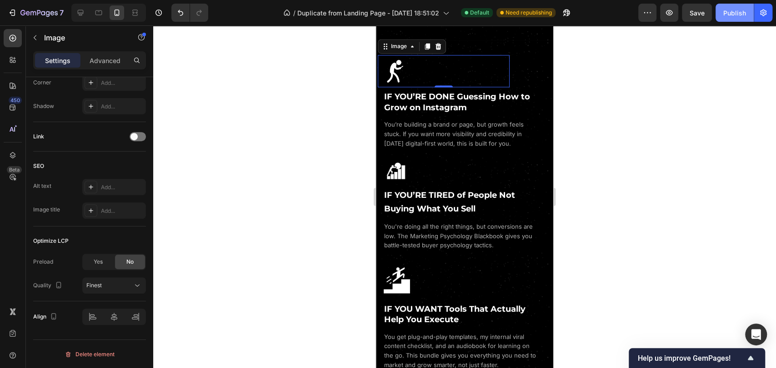
click at [725, 13] on div "Publish" at bounding box center [734, 13] width 23 height 10
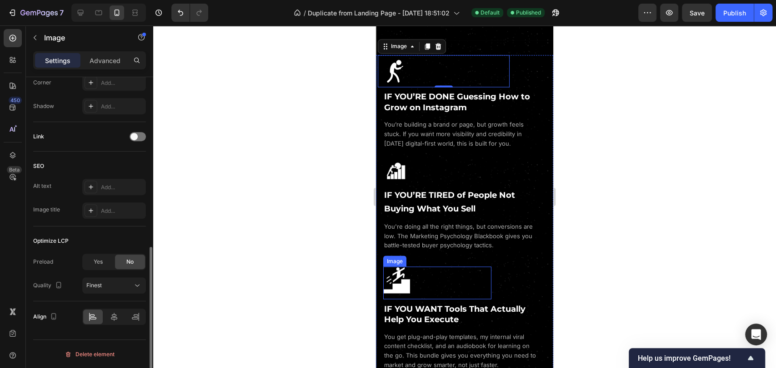
click at [440, 286] on div at bounding box center [437, 280] width 108 height 27
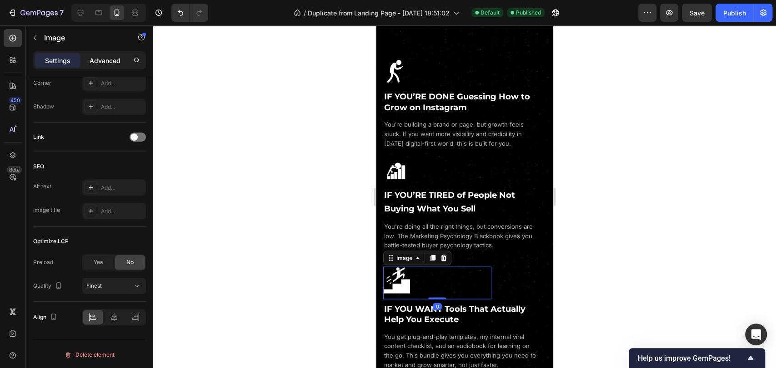
click at [92, 59] on p "Advanced" at bounding box center [105, 61] width 31 height 10
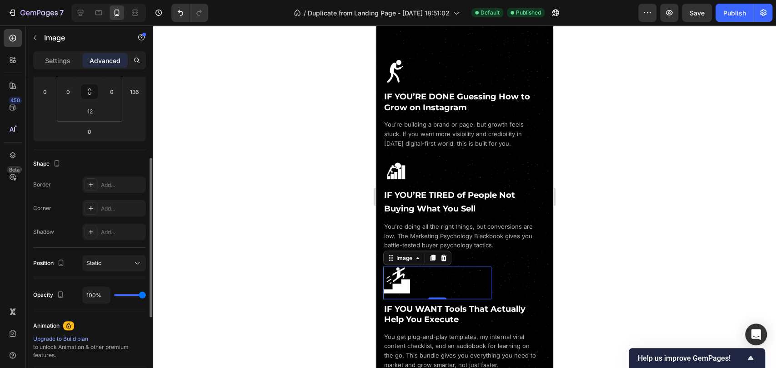
scroll to position [10, 0]
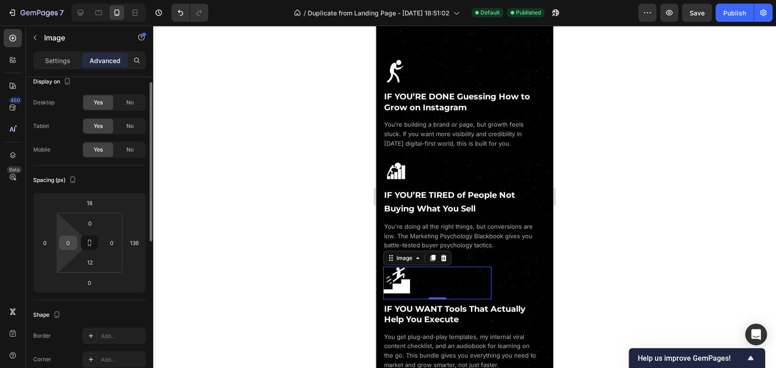
click at [66, 244] on input "0" at bounding box center [68, 243] width 14 height 14
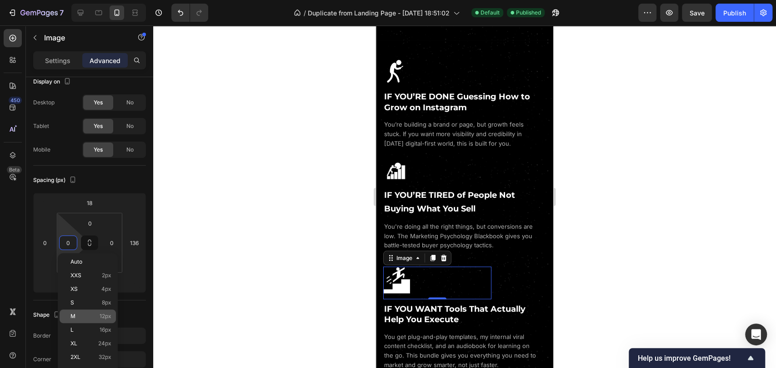
click at [85, 315] on p "M 12px" at bounding box center [90, 317] width 41 height 6
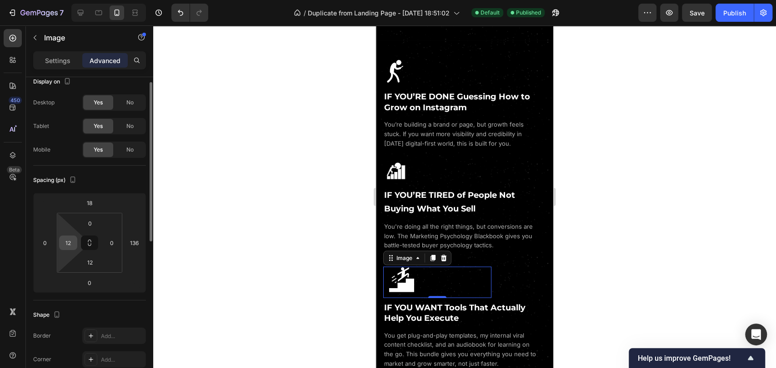
click at [68, 243] on input "12" at bounding box center [68, 243] width 14 height 14
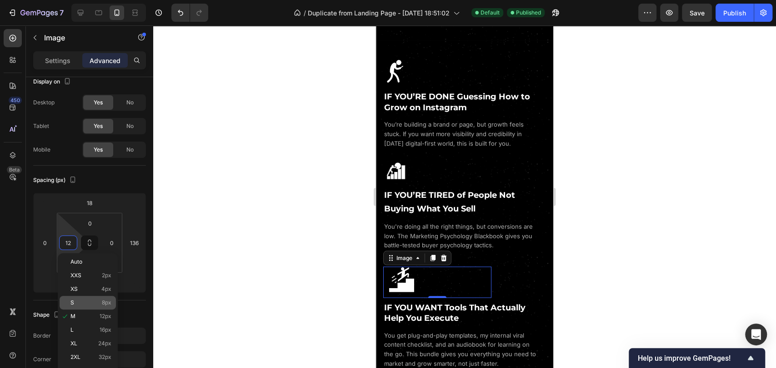
click at [83, 304] on p "S 8px" at bounding box center [90, 303] width 41 height 6
type input "8"
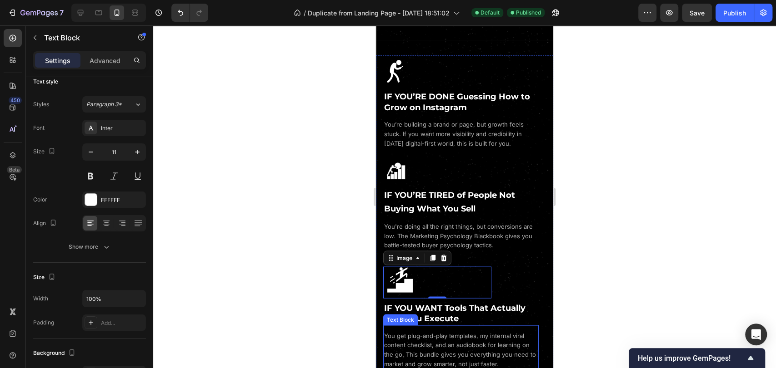
click at [507, 328] on div "You get plug-and-play templates, my internal viral content checklist, and an au…" at bounding box center [460, 347] width 155 height 45
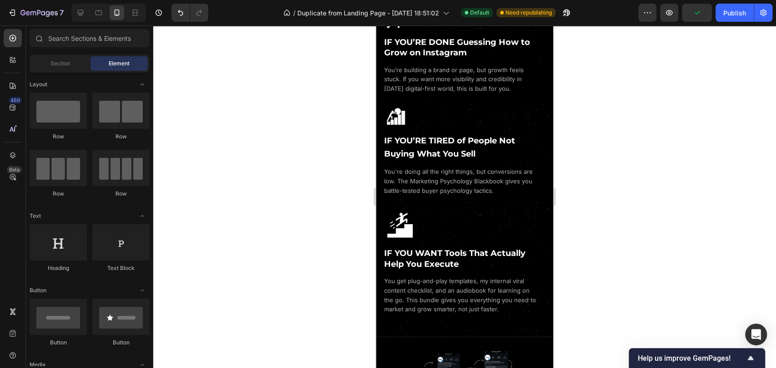
scroll to position [1094, 0]
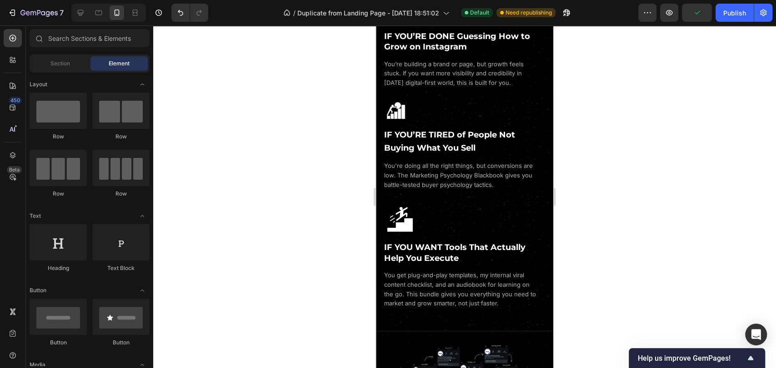
drag, startPoint x: 547, startPoint y: 211, endPoint x: 928, endPoint y: 246, distance: 382.8
click at [404, 222] on img at bounding box center [400, 219] width 26 height 26
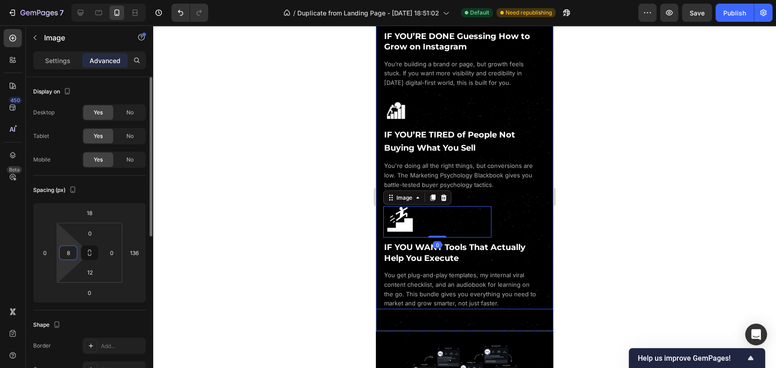
click at [68, 249] on input "8" at bounding box center [68, 253] width 14 height 14
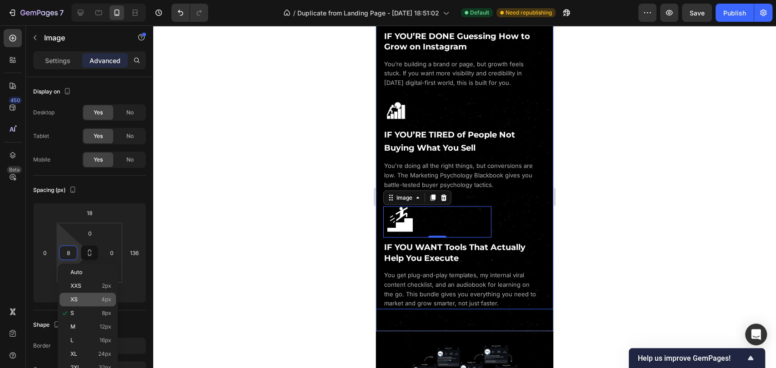
click at [90, 300] on p "XS 4px" at bounding box center [90, 300] width 41 height 6
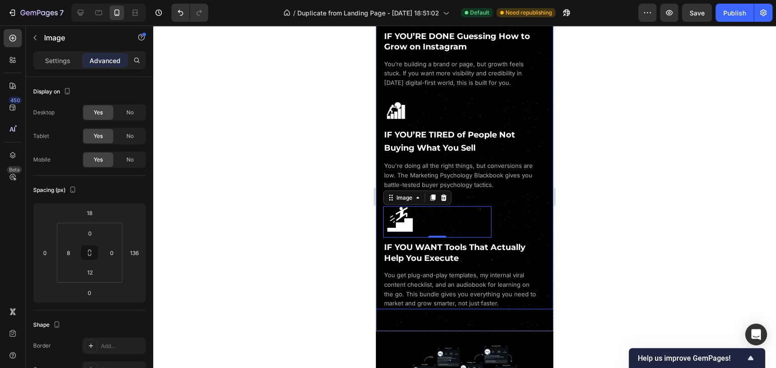
type input "4"
click at [518, 205] on div "Image 0 IF YOU WANT Tools That Actually Help You Execute Heading You get plug-a…" at bounding box center [468, 254] width 170 height 112
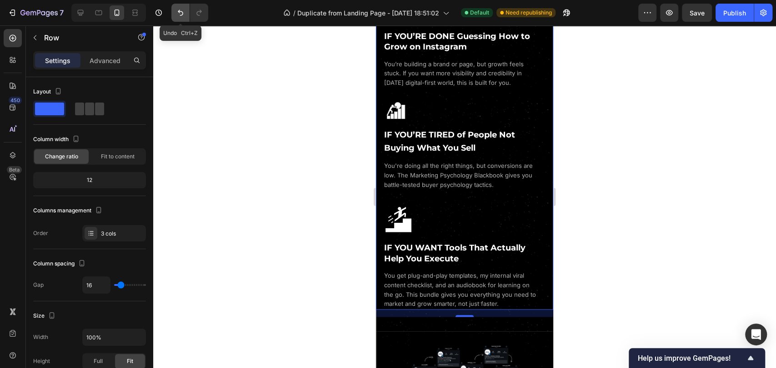
click at [182, 15] on icon "Undo/Redo" at bounding box center [180, 13] width 5 height 6
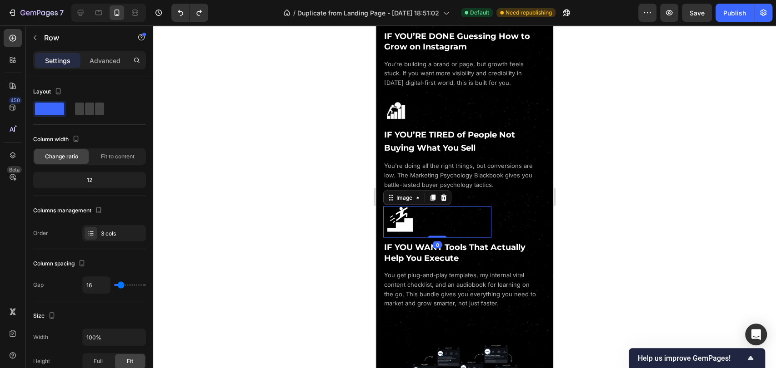
click at [412, 208] on div at bounding box center [439, 219] width 105 height 26
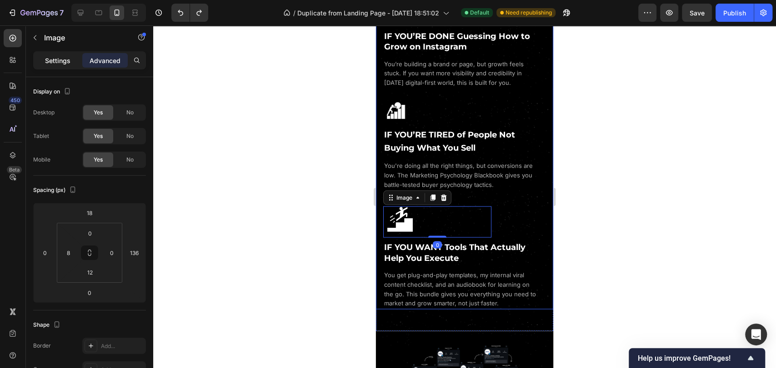
click at [58, 66] on div "Settings" at bounding box center [57, 60] width 45 height 15
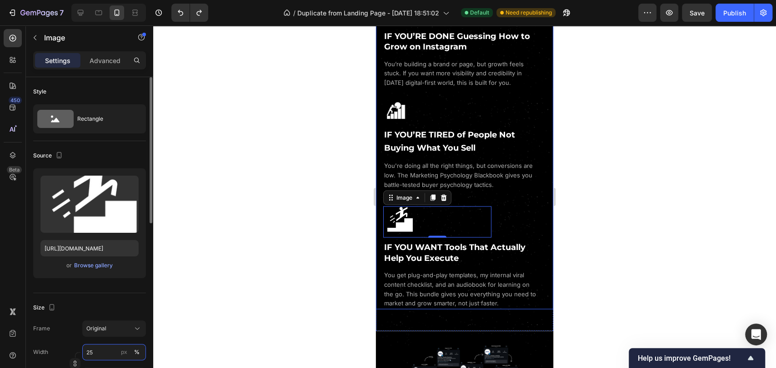
click at [99, 354] on input "25" at bounding box center [114, 352] width 64 height 16
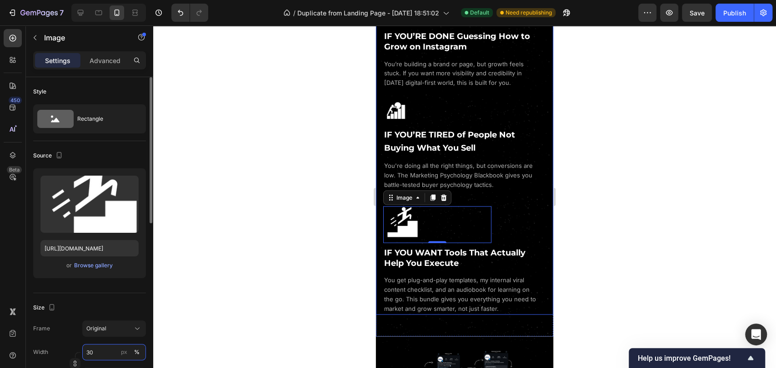
type input "30"
click at [120, 301] on div "Size" at bounding box center [89, 308] width 113 height 15
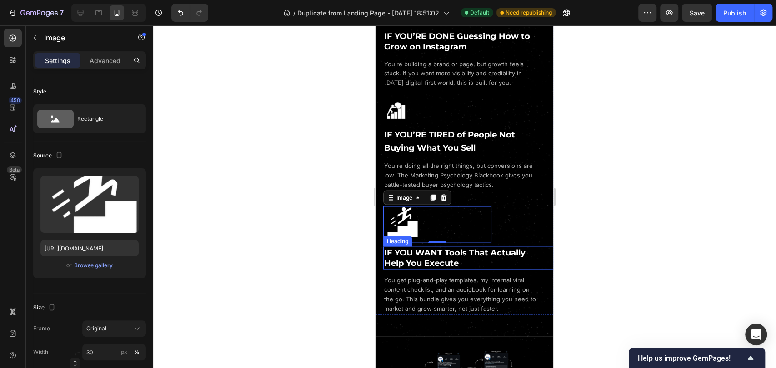
click at [448, 249] on span "IF YOU WANT Tools That Actually Help You Execute" at bounding box center [454, 258] width 141 height 20
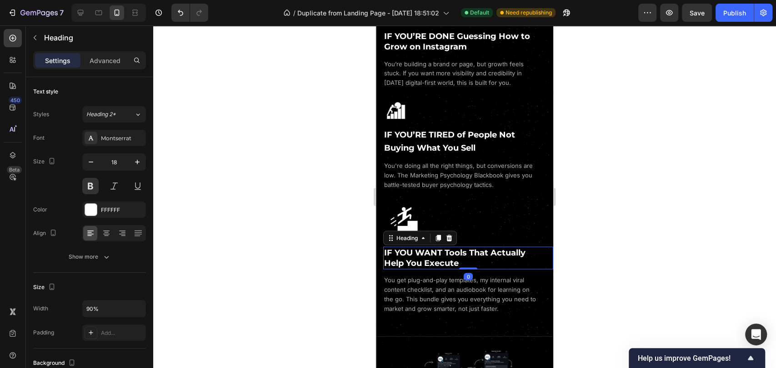
click at [666, 261] on div at bounding box center [464, 196] width 622 height 343
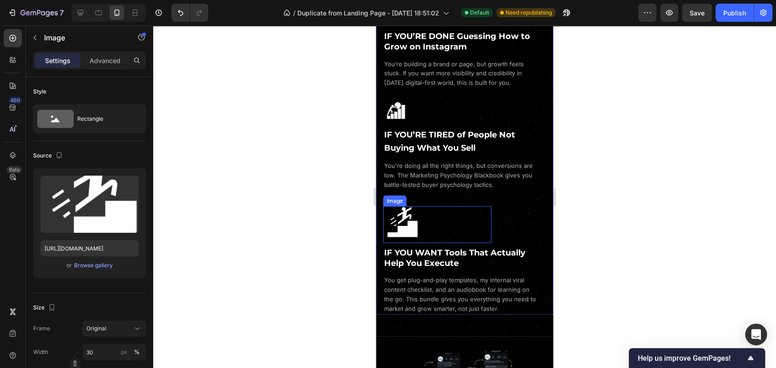
click at [386, 213] on div "Image" at bounding box center [437, 224] width 108 height 37
click at [97, 351] on input "30" at bounding box center [114, 352] width 64 height 16
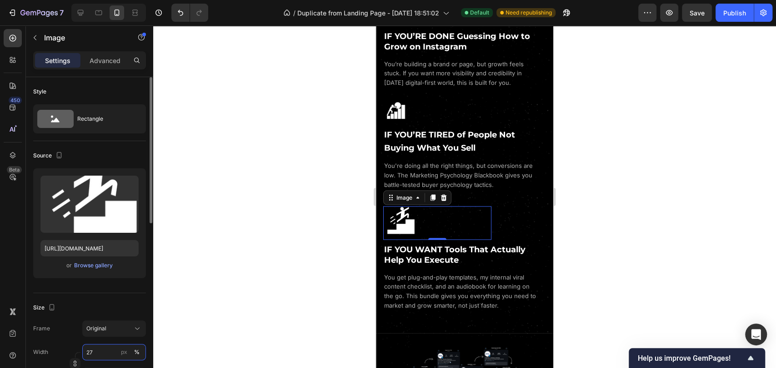
type input "27"
click at [117, 299] on div "Size Frame Original Width 27 px % Height px %" at bounding box center [89, 343] width 113 height 99
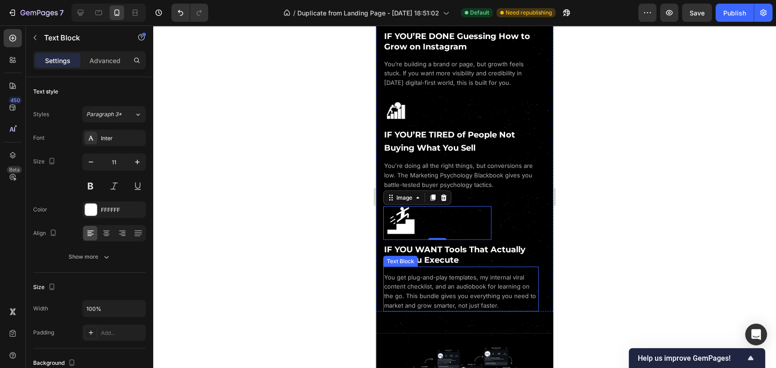
click at [459, 274] on p "You get plug-and-play templates, my internal viral content checklist, and an au…" at bounding box center [461, 292] width 154 height 38
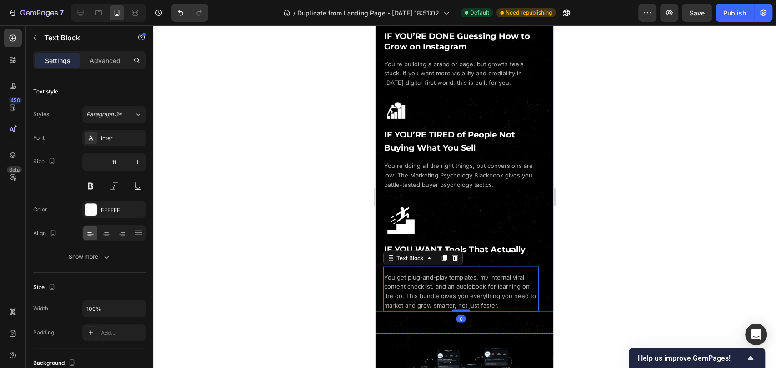
click at [501, 214] on div "Image IF YOU WANT Tools That Actually Help You Execute Heading You get plug-and…" at bounding box center [468, 255] width 170 height 114
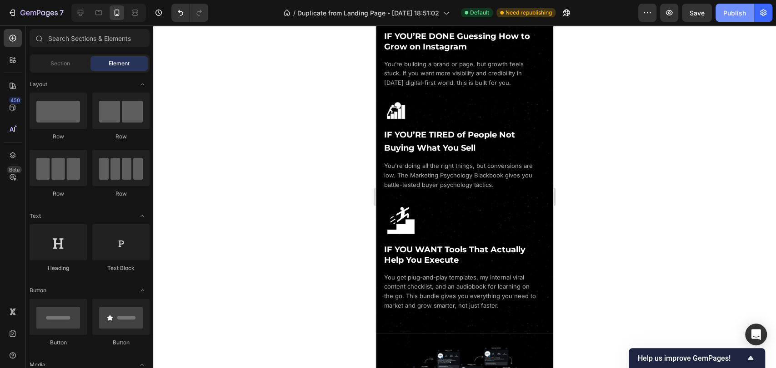
click at [738, 15] on div "Publish" at bounding box center [734, 13] width 23 height 10
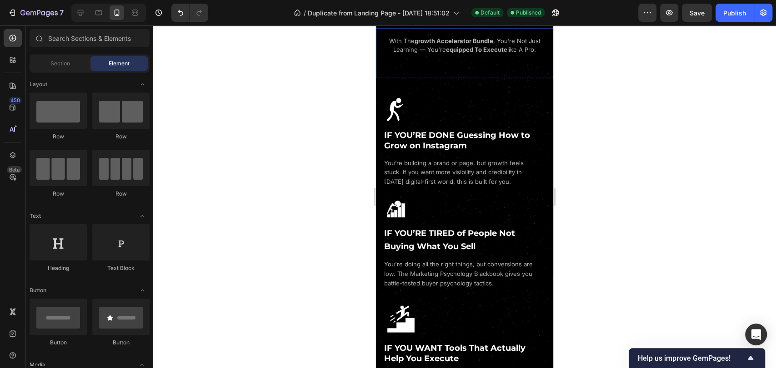
scroll to position [1346, 0]
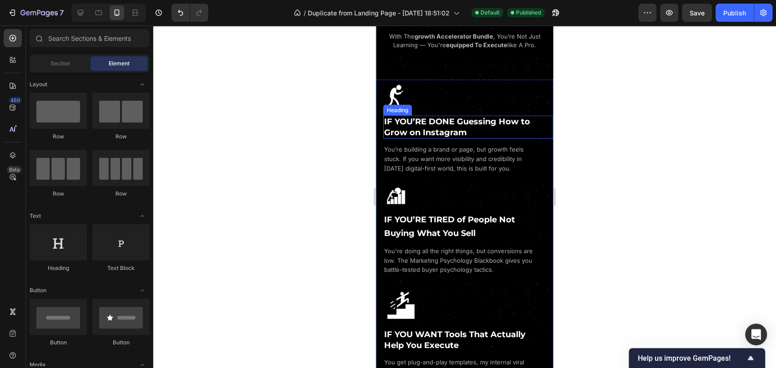
click at [455, 134] on span "IF YOU’RE DONE Guessing How to Grow on Instagram" at bounding box center [457, 127] width 146 height 20
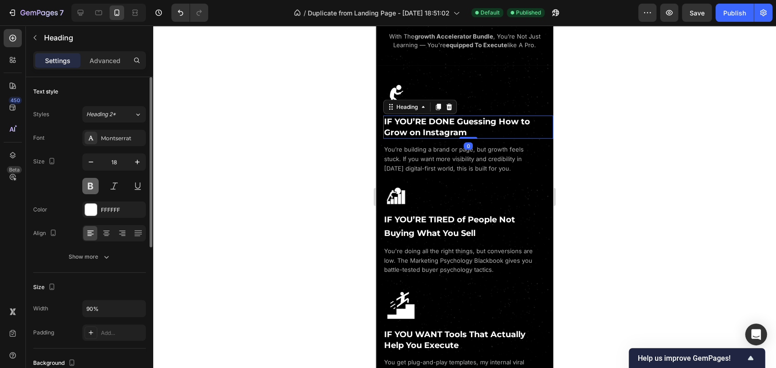
click at [95, 186] on button at bounding box center [90, 186] width 16 height 16
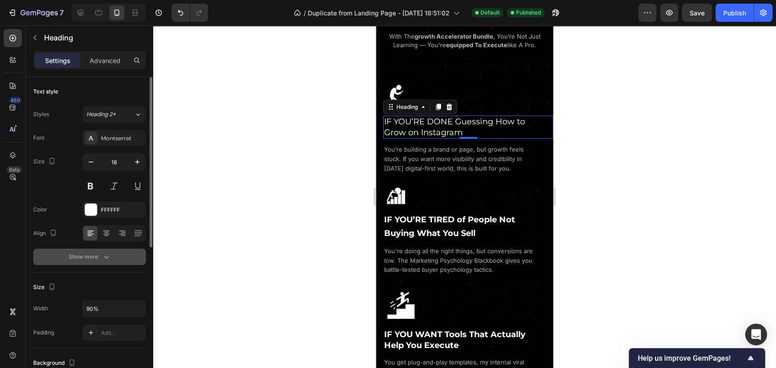
click at [79, 254] on div "Show more" at bounding box center [90, 257] width 42 height 9
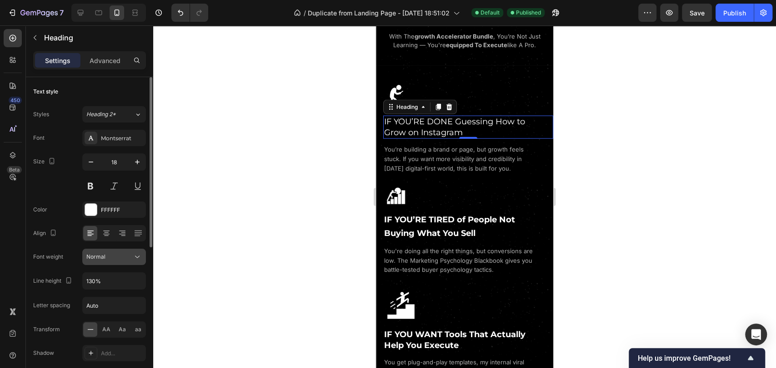
click at [104, 262] on button "Normal" at bounding box center [114, 257] width 64 height 16
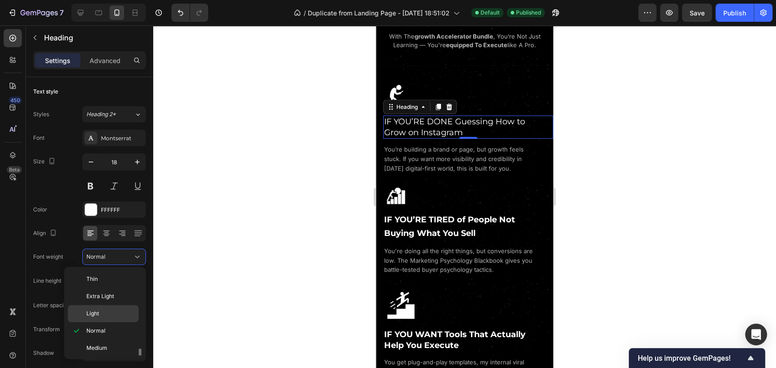
scroll to position [50, 0]
click at [108, 314] on span "Semi Bold" at bounding box center [99, 315] width 26 height 8
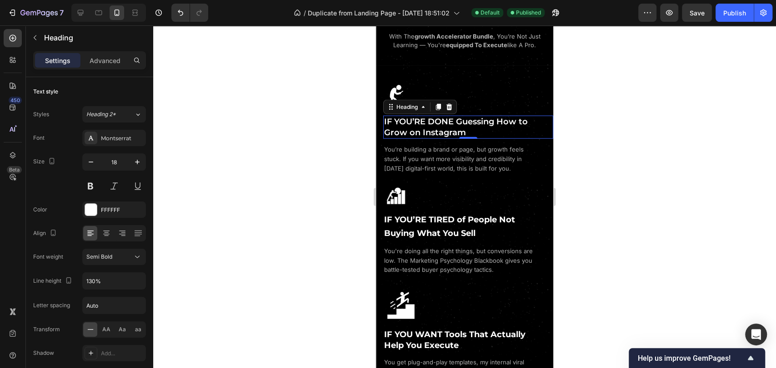
click at [257, 261] on div at bounding box center [464, 196] width 622 height 343
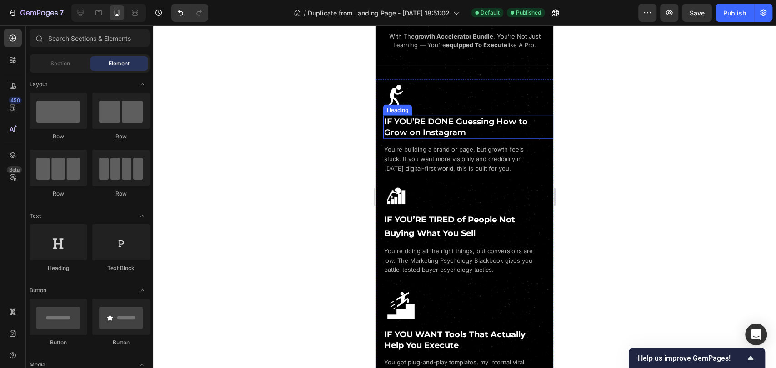
click at [419, 131] on span "IF YOU’RE DONE Guessing How to Grow on Instagram" at bounding box center [456, 127] width 144 height 20
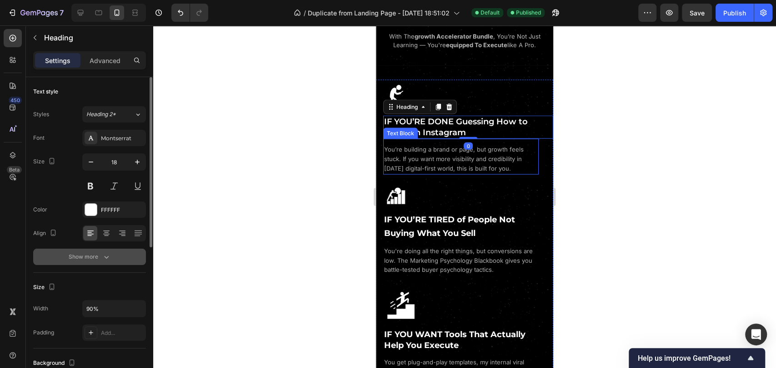
click at [95, 254] on div "Show more" at bounding box center [90, 257] width 42 height 9
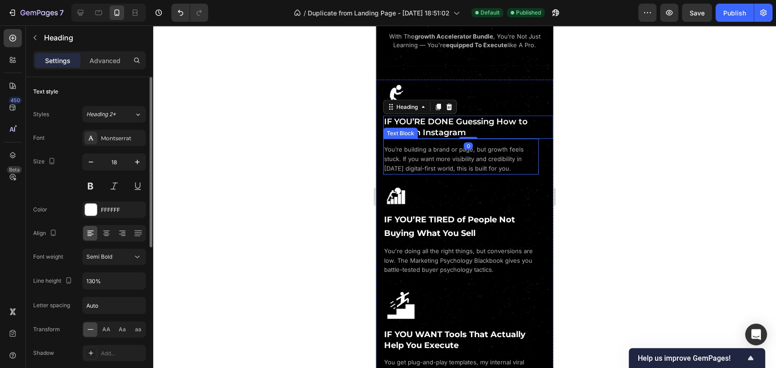
scroll to position [101, 0]
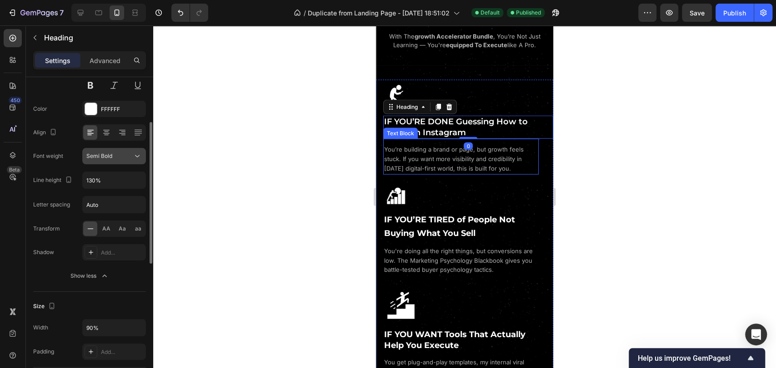
click at [116, 157] on div "Semi Bold" at bounding box center [109, 156] width 46 height 8
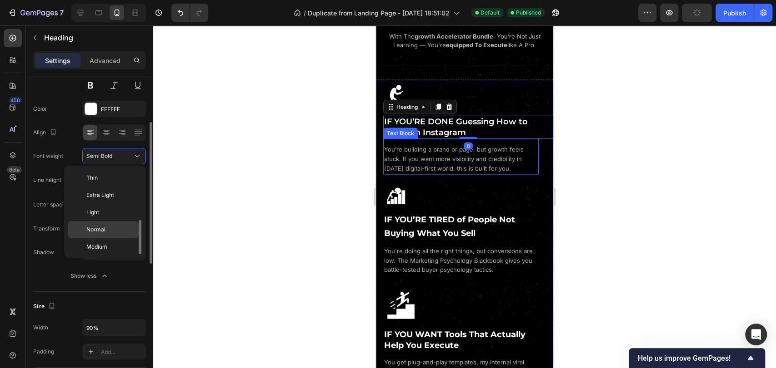
scroll to position [33, 0]
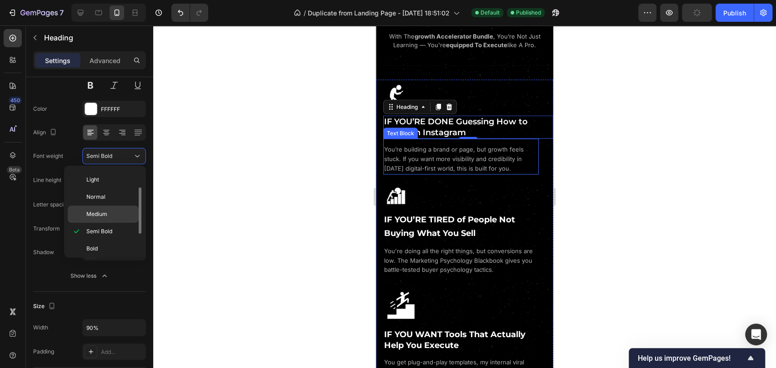
click at [113, 214] on p "Medium" at bounding box center [110, 214] width 48 height 8
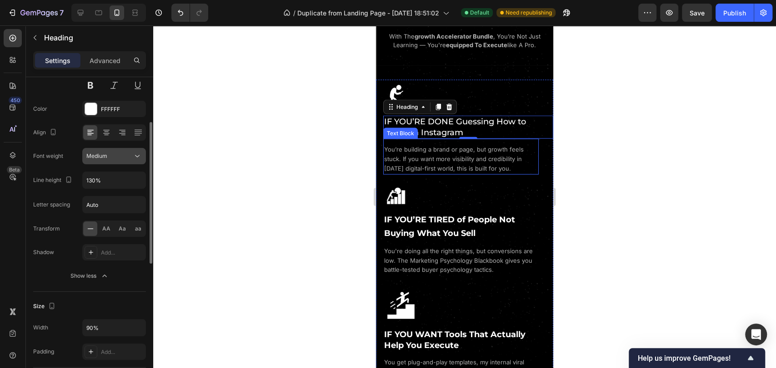
click at [116, 159] on div "Medium" at bounding box center [109, 156] width 46 height 8
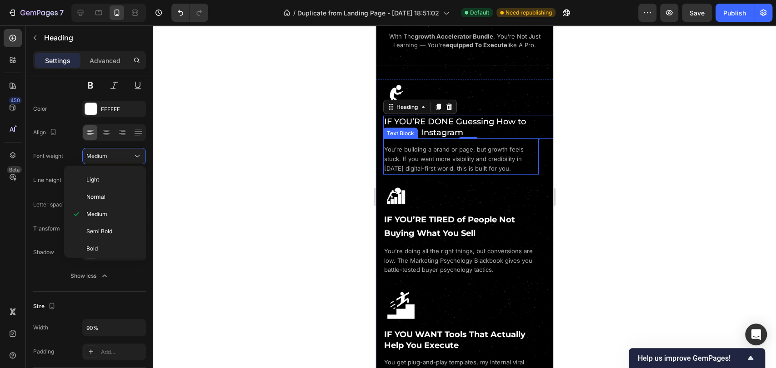
click at [267, 164] on div at bounding box center [464, 196] width 622 height 343
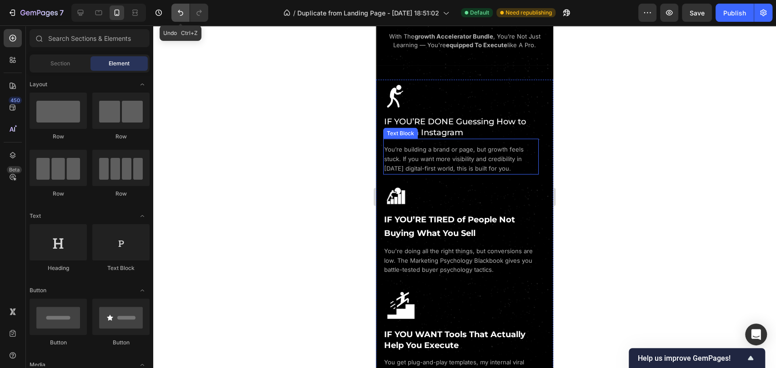
click at [181, 13] on icon "Undo/Redo" at bounding box center [180, 12] width 9 height 9
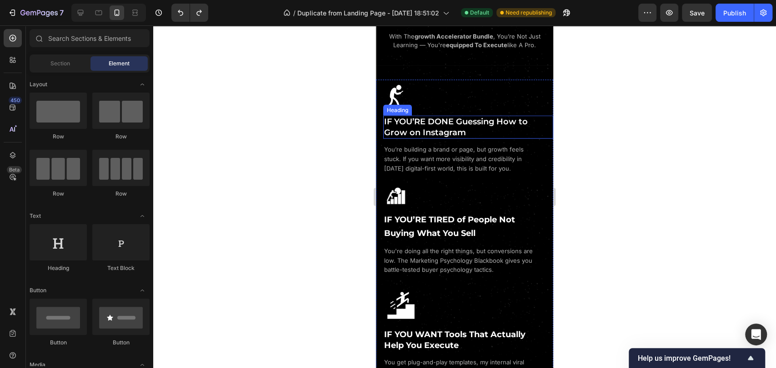
click at [491, 130] on span "IF YOU’RE DONE Guessing How to Grow on Instagram" at bounding box center [456, 127] width 144 height 20
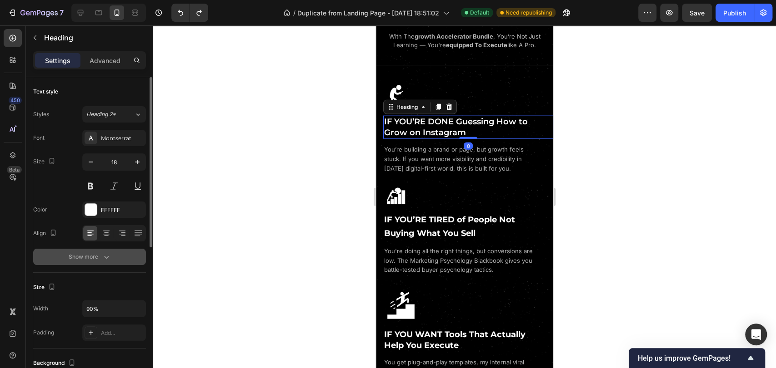
click at [82, 258] on div "Show more" at bounding box center [90, 257] width 42 height 9
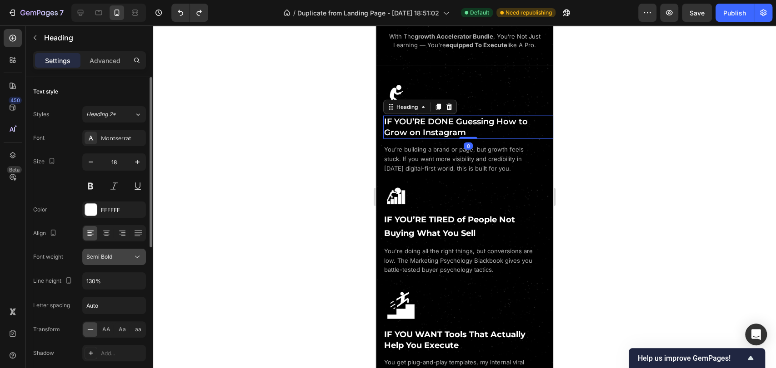
click at [119, 260] on div "Semi Bold" at bounding box center [109, 257] width 46 height 8
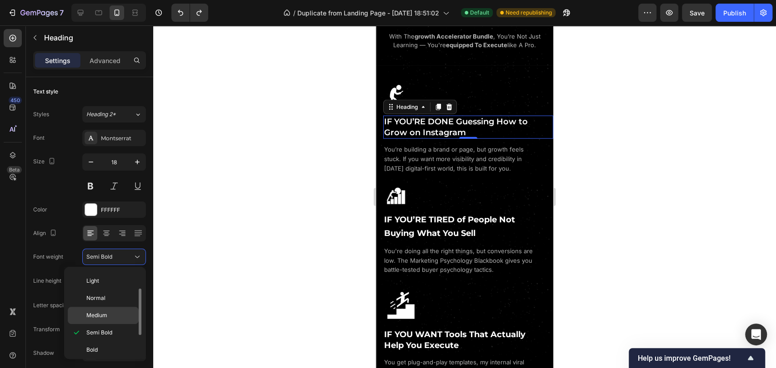
click at [107, 314] on p "Medium" at bounding box center [110, 316] width 48 height 8
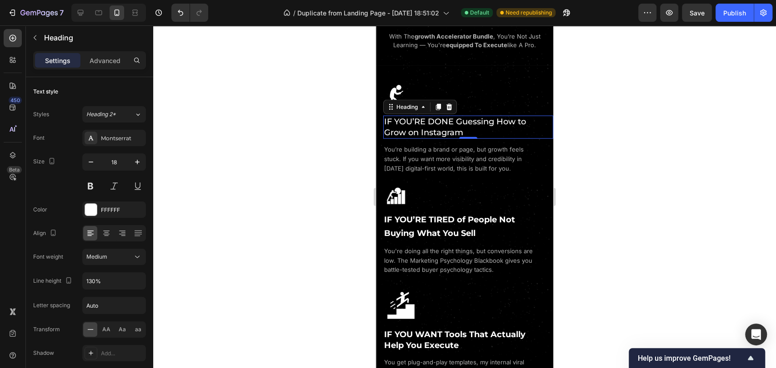
click at [631, 207] on div at bounding box center [464, 196] width 622 height 343
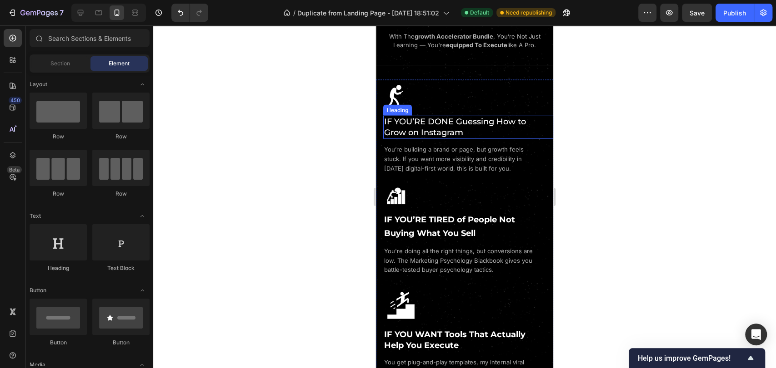
click at [465, 136] on h2 "IF YOU’RE DONE Guessing How to Grow on Instagram" at bounding box center [459, 127] width 153 height 23
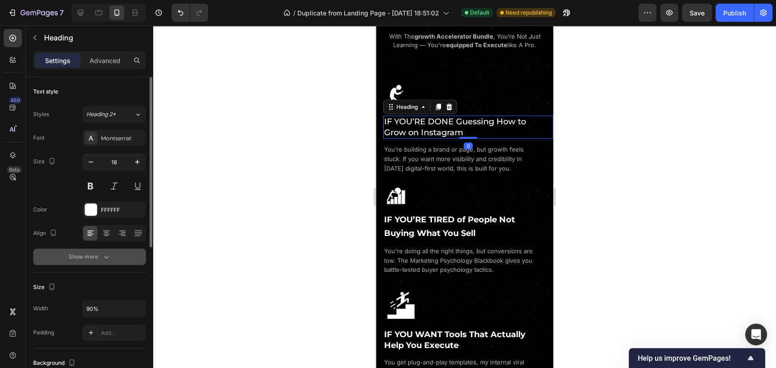
click at [88, 254] on div "Show more" at bounding box center [90, 257] width 42 height 9
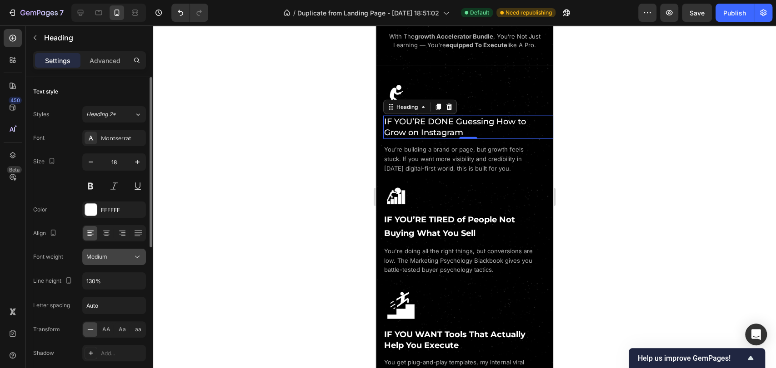
click at [104, 262] on button "Medium" at bounding box center [114, 257] width 64 height 16
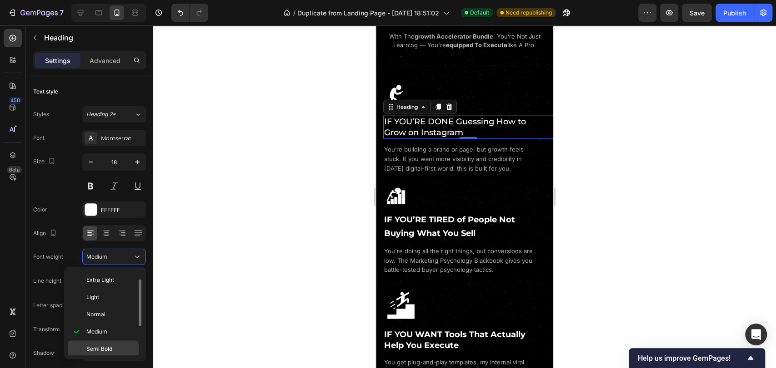
click at [102, 350] on span "Semi Bold" at bounding box center [99, 349] width 26 height 8
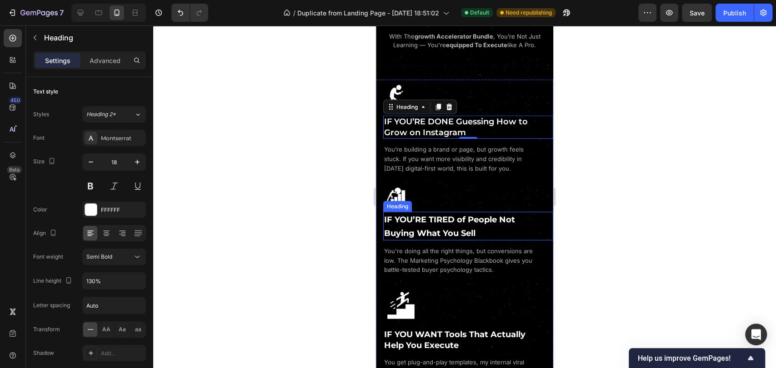
click at [461, 236] on span "IF YOU’RE TIRED of People Not Buying What You Sell" at bounding box center [449, 226] width 131 height 23
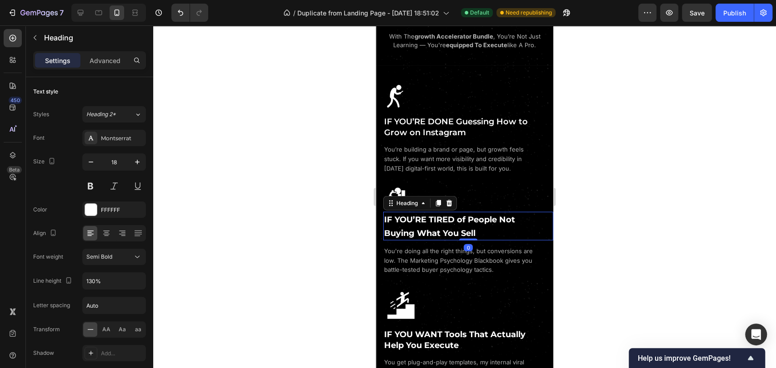
scroll to position [101, 0]
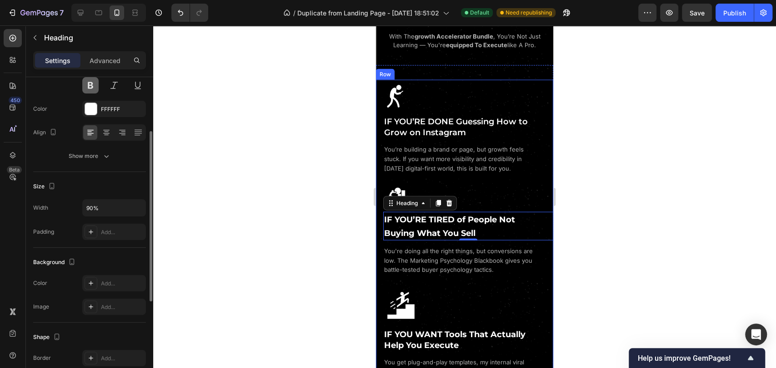
click at [95, 83] on button at bounding box center [90, 85] width 16 height 16
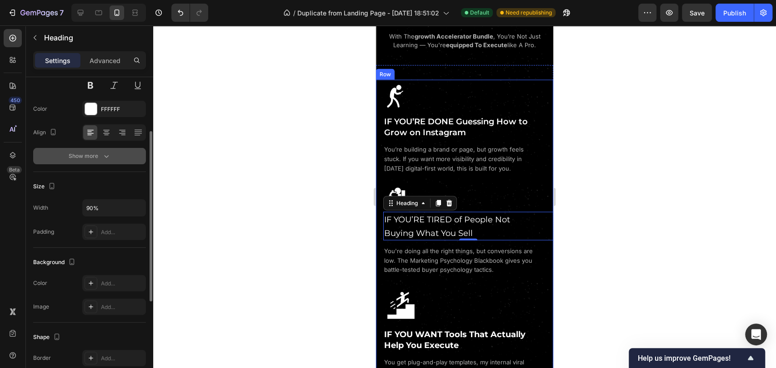
click at [88, 157] on div "Show more" at bounding box center [90, 156] width 42 height 9
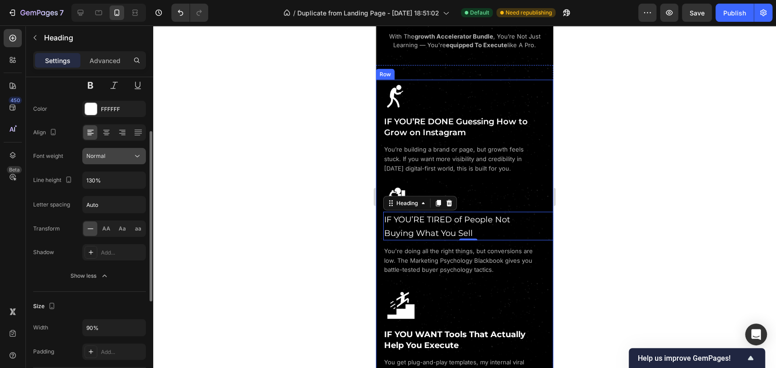
click at [111, 160] on div "Normal" at bounding box center [113, 156] width 55 height 9
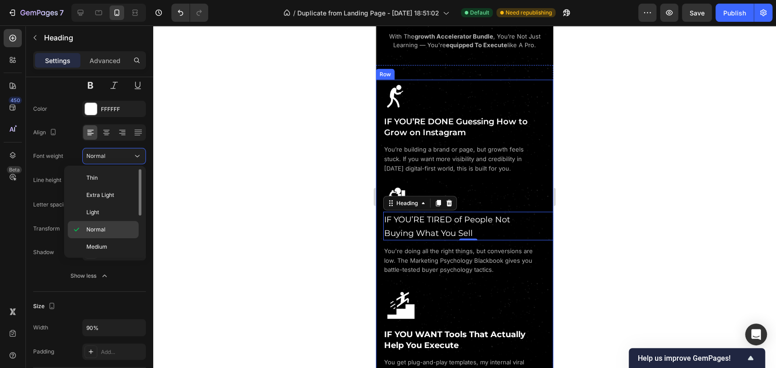
scroll to position [50, 0]
click at [105, 214] on span "Semi Bold" at bounding box center [99, 214] width 26 height 8
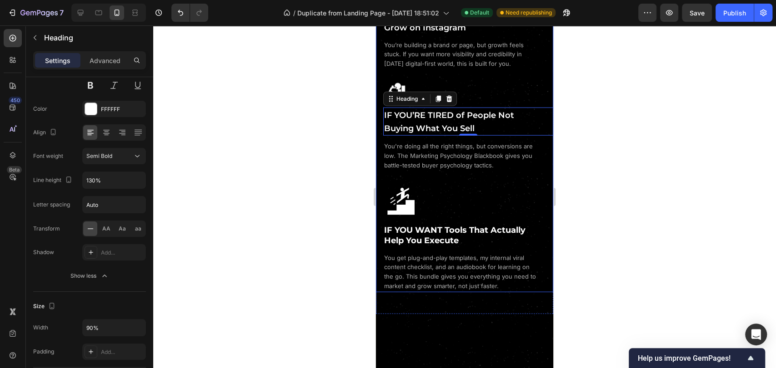
scroll to position [1498, 0]
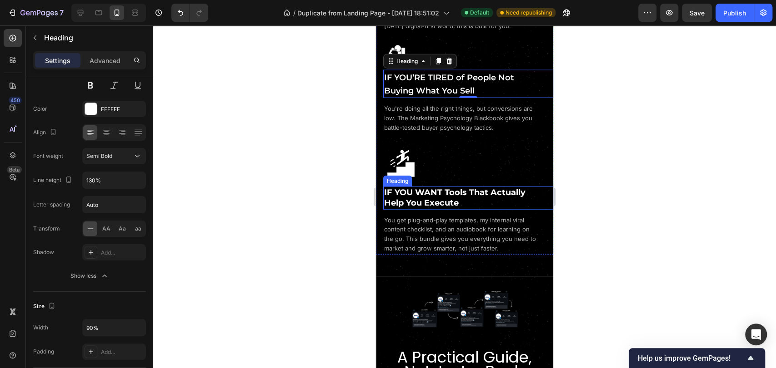
click at [452, 191] on span "IF YOU WANT Tools That Actually Help You Execute" at bounding box center [454, 198] width 141 height 20
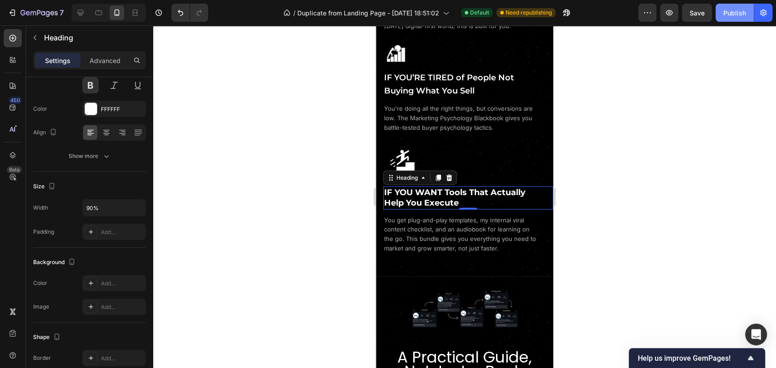
click at [732, 20] on button "Publish" at bounding box center [734, 13] width 38 height 18
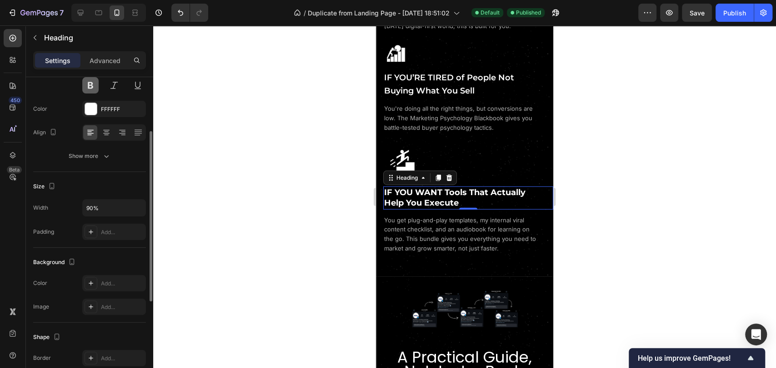
click at [88, 87] on button at bounding box center [90, 85] width 16 height 16
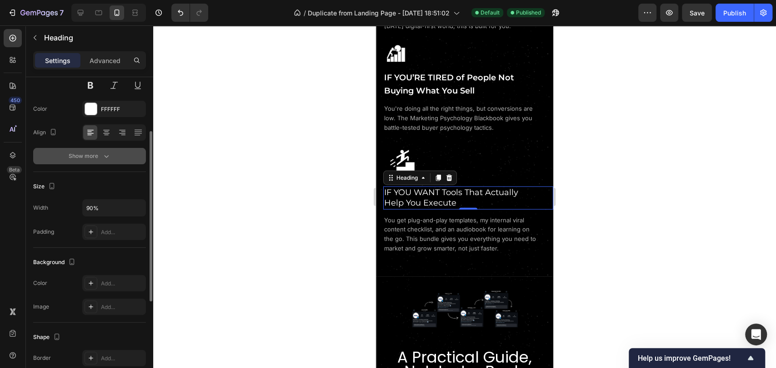
click at [104, 158] on icon "button" at bounding box center [106, 156] width 9 height 9
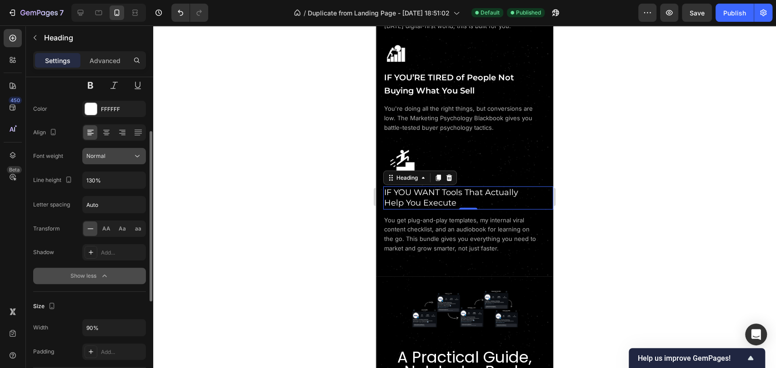
click at [114, 160] on div "Normal" at bounding box center [109, 156] width 46 height 8
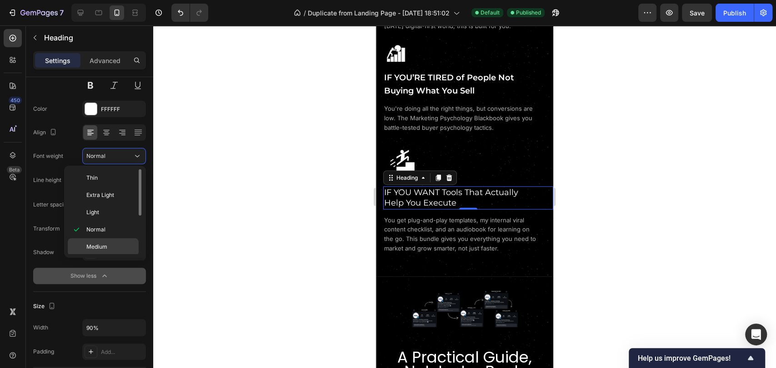
scroll to position [50, 0]
click at [110, 216] on span "Semi Bold" at bounding box center [99, 214] width 26 height 8
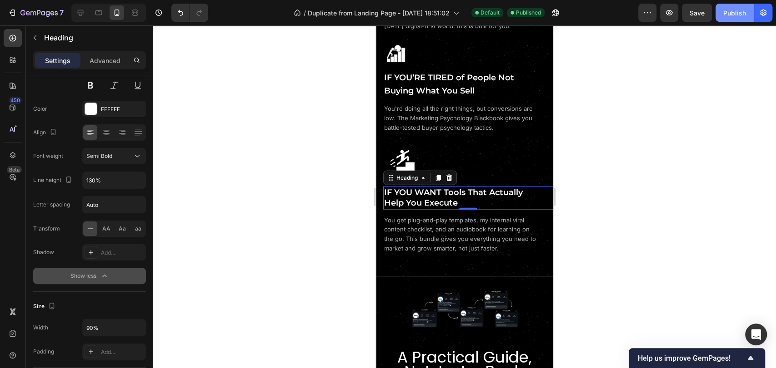
click at [740, 14] on div "Publish" at bounding box center [734, 13] width 23 height 10
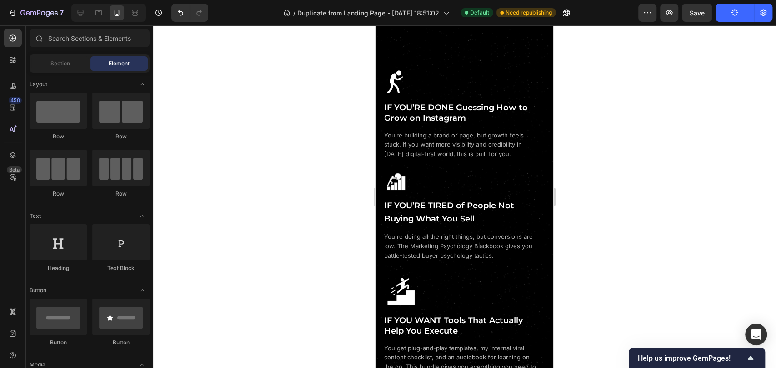
scroll to position [1339, 0]
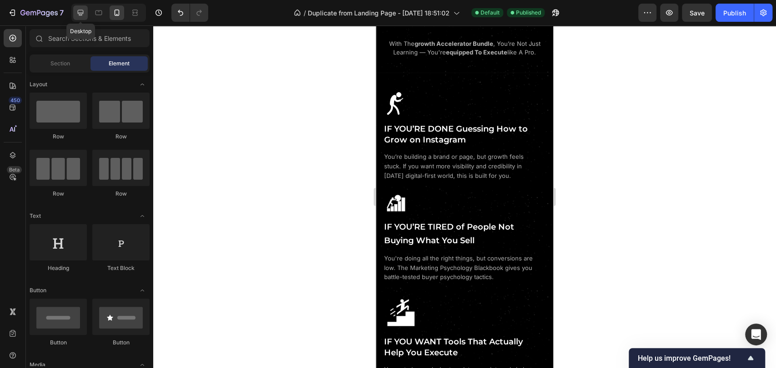
click at [87, 15] on div at bounding box center [80, 12] width 15 height 15
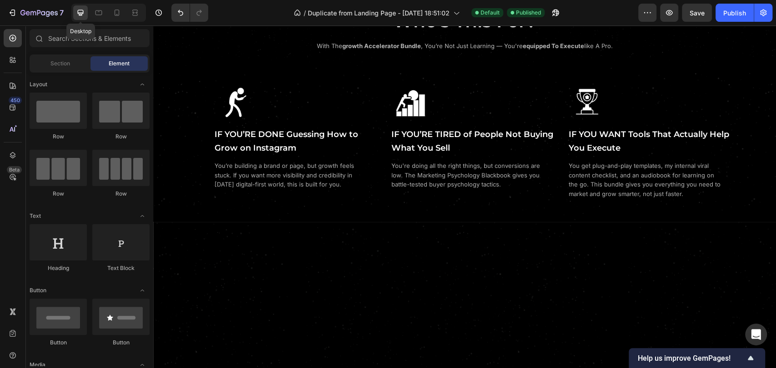
scroll to position [1341, 0]
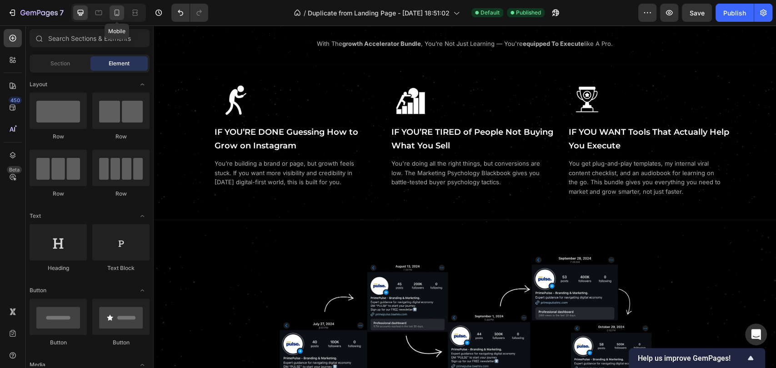
click at [114, 14] on icon at bounding box center [116, 12] width 9 height 9
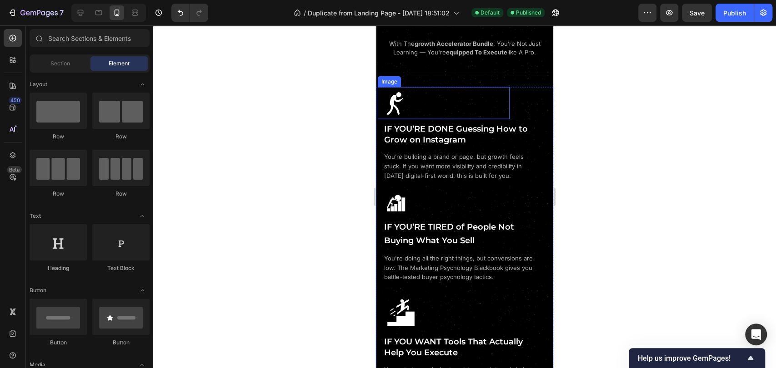
click at [404, 110] on img at bounding box center [444, 103] width 132 height 32
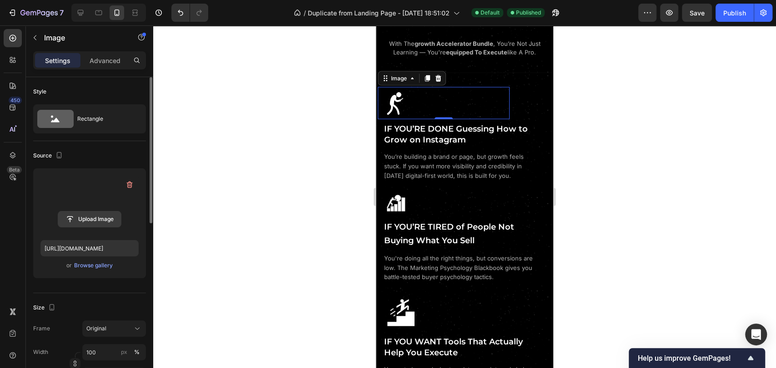
click at [100, 223] on input "file" at bounding box center [89, 219] width 63 height 15
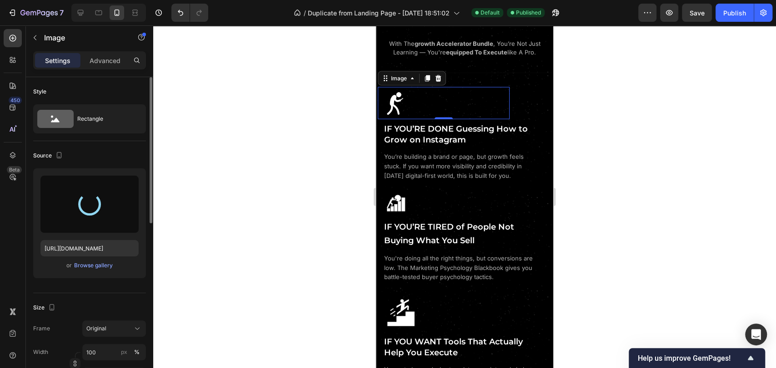
type input "[URL][DOMAIN_NAME]"
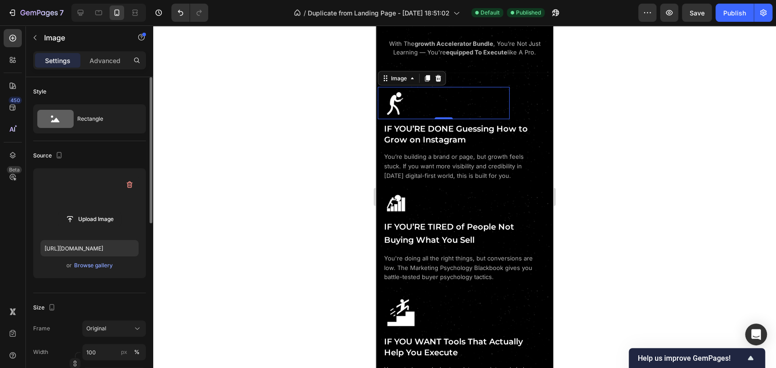
click at [92, 153] on div "Source" at bounding box center [89, 156] width 113 height 15
click at [85, 292] on div "Source Upload Image [URL][DOMAIN_NAME] or Browse gallery" at bounding box center [89, 217] width 113 height 152
click at [734, 17] on div "Publish" at bounding box center [734, 13] width 23 height 10
